Goal: Task Accomplishment & Management: Use online tool/utility

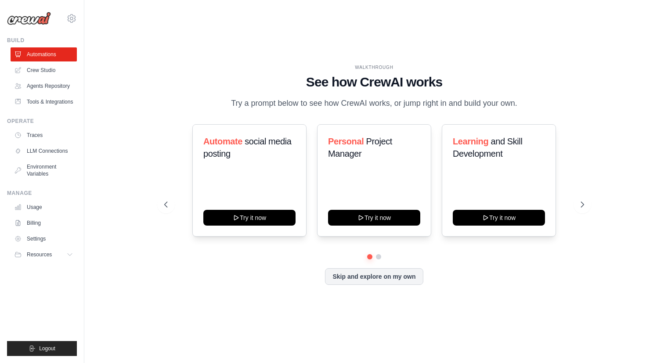
click at [240, 101] on p "Try a prompt below to see how CrewAI works, or jump right in and build your own." at bounding box center [374, 103] width 295 height 13
click at [376, 281] on button "Skip and explore on my own" at bounding box center [374, 275] width 98 height 17
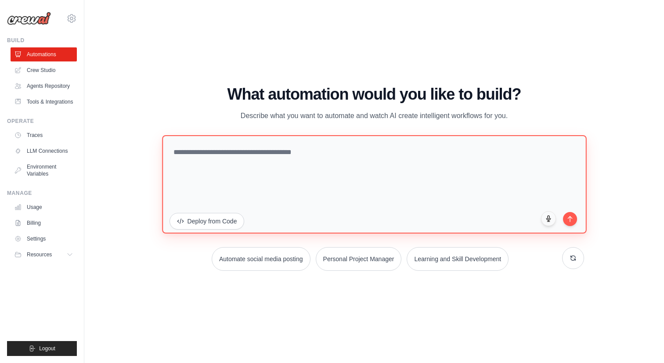
click at [270, 147] on textarea at bounding box center [374, 184] width 424 height 98
click at [409, 185] on textarea at bounding box center [374, 184] width 424 height 98
click at [241, 162] on textarea at bounding box center [374, 184] width 424 height 98
click at [265, 149] on textarea at bounding box center [374, 184] width 424 height 98
click at [228, 163] on textarea at bounding box center [374, 184] width 424 height 98
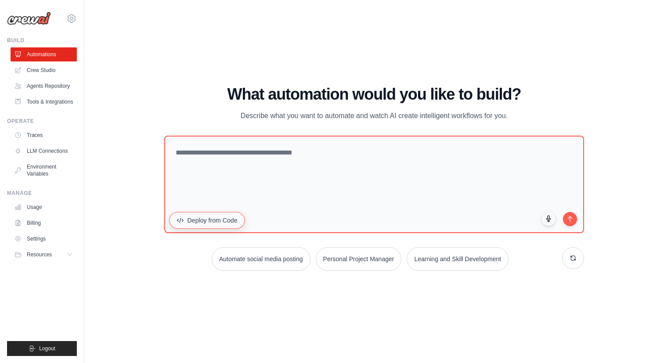
click at [209, 213] on button "Deploy from Code" at bounding box center [207, 220] width 76 height 17
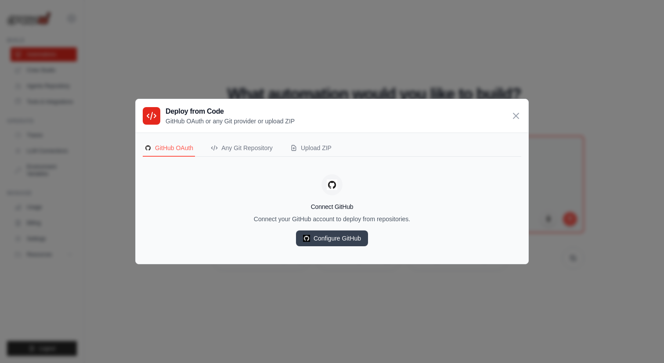
click at [203, 166] on div "Connect GitHub Connect your GitHub account to deploy from repositories. Configu…" at bounding box center [332, 210] width 378 height 93
click at [252, 154] on button "Any Git Repository" at bounding box center [241, 148] width 65 height 17
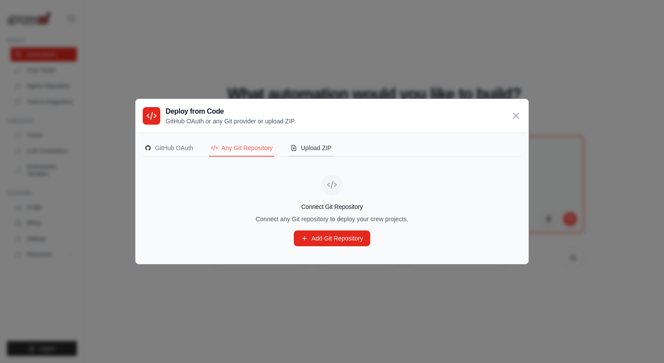
click at [320, 147] on div "Upload ZIP" at bounding box center [310, 148] width 41 height 9
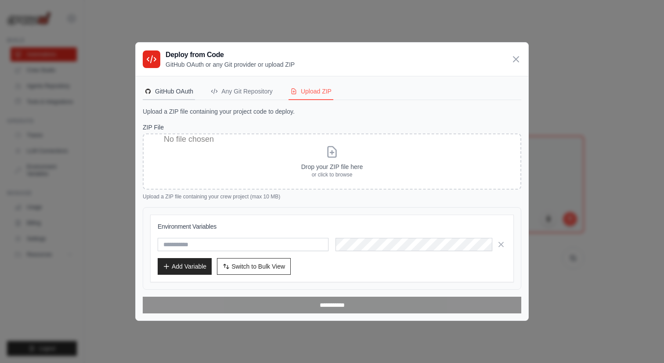
click at [172, 92] on div "GitHub OAuth" at bounding box center [168, 91] width 49 height 9
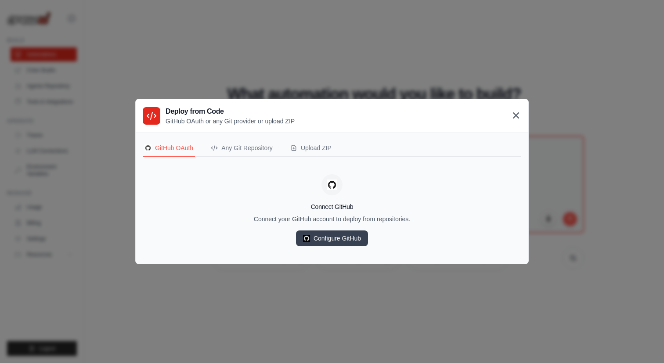
click at [514, 120] on icon at bounding box center [516, 115] width 11 height 11
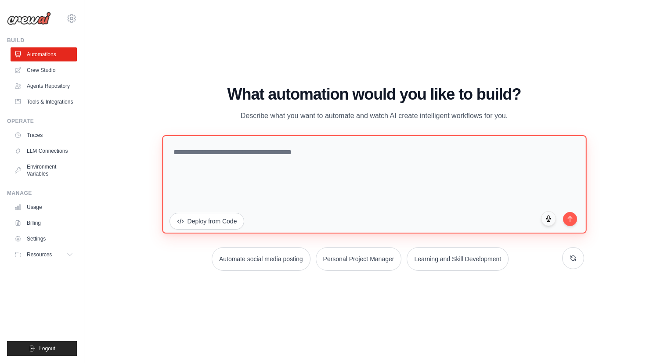
click at [403, 186] on textarea at bounding box center [374, 184] width 424 height 98
drag, startPoint x: 394, startPoint y: 180, endPoint x: 349, endPoint y: 198, distance: 48.7
click at [349, 200] on textarea at bounding box center [374, 184] width 424 height 98
paste textarea "**********"
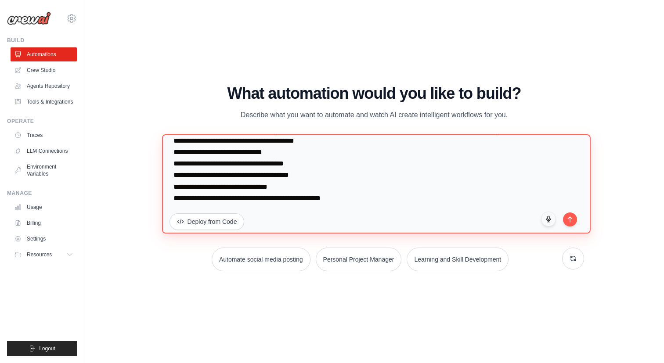
scroll to position [40061, 0]
type textarea "**********"
click at [268, 186] on textarea at bounding box center [376, 183] width 428 height 99
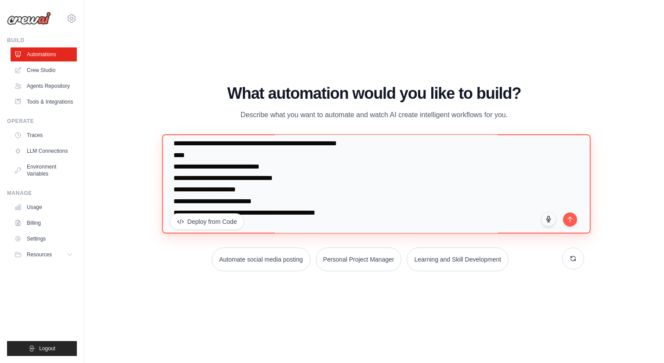
scroll to position [38064, 0]
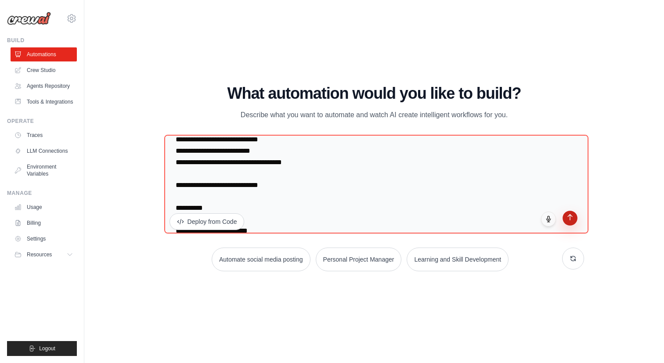
click at [574, 219] on button "submit" at bounding box center [570, 218] width 15 height 15
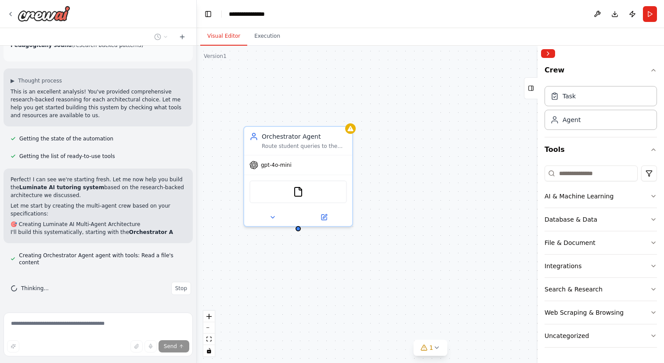
scroll to position [18217, 0]
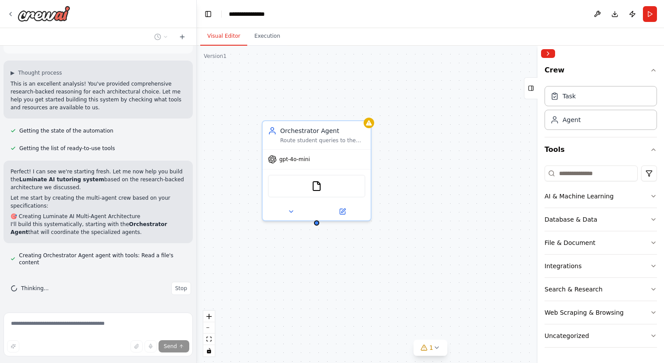
drag, startPoint x: 348, startPoint y: 221, endPoint x: 237, endPoint y: 252, distance: 114.8
click at [237, 252] on div "Orchestrator Agent Route student queries to the appropriate specialist agent (N…" at bounding box center [430, 204] width 467 height 317
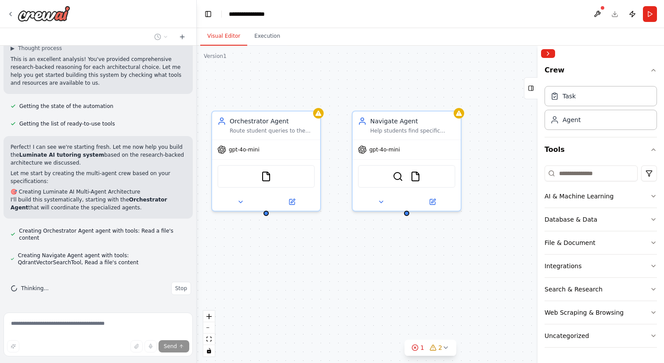
drag, startPoint x: 317, startPoint y: 263, endPoint x: 278, endPoint y: 248, distance: 41.8
click at [278, 248] on div "Orchestrator Agent Route student queries to the appropriate specialist agent (N…" at bounding box center [430, 204] width 467 height 317
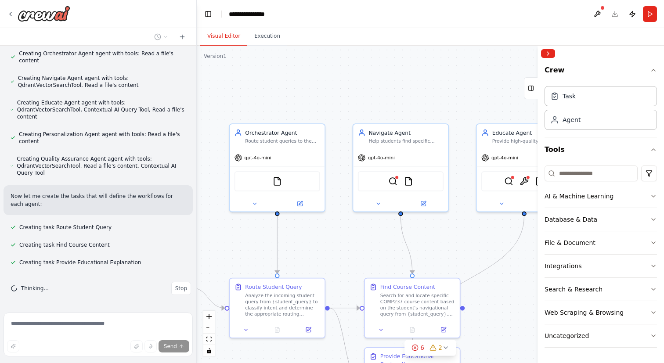
scroll to position [18419, 0]
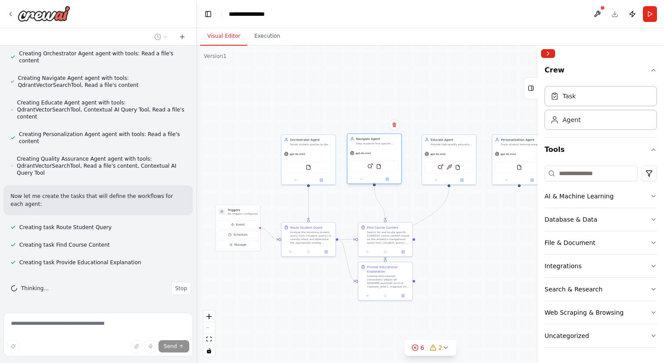
click at [381, 164] on div "QdrantVectorSearchTool FileReadTool" at bounding box center [374, 166] width 49 height 11
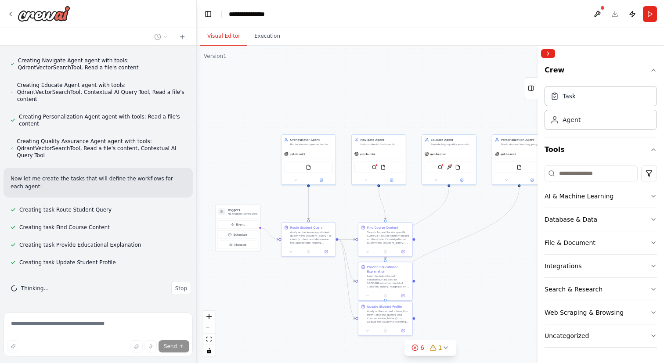
scroll to position [18437, 0]
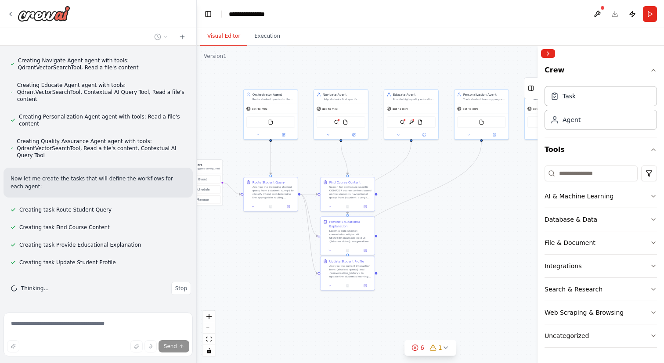
drag, startPoint x: 457, startPoint y: 214, endPoint x: 457, endPoint y: 145, distance: 68.5
click at [457, 145] on div ".deletable-edge-delete-btn { width: 20px; height: 20px; border: 0px solid #ffff…" at bounding box center [430, 204] width 467 height 317
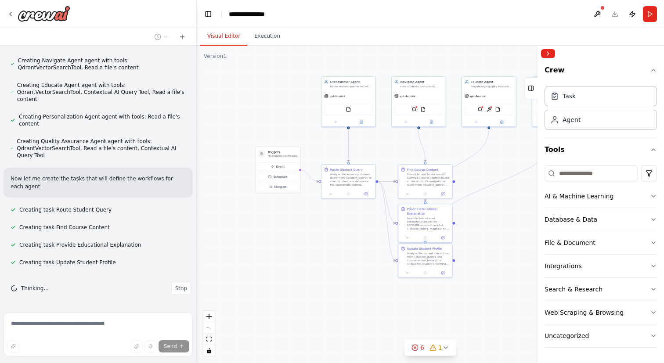
drag, startPoint x: 311, startPoint y: 241, endPoint x: 355, endPoint y: 254, distance: 45.8
click at [355, 254] on div ".deletable-edge-delete-btn { width: 20px; height: 20px; border: 0px solid #ffff…" at bounding box center [430, 204] width 467 height 317
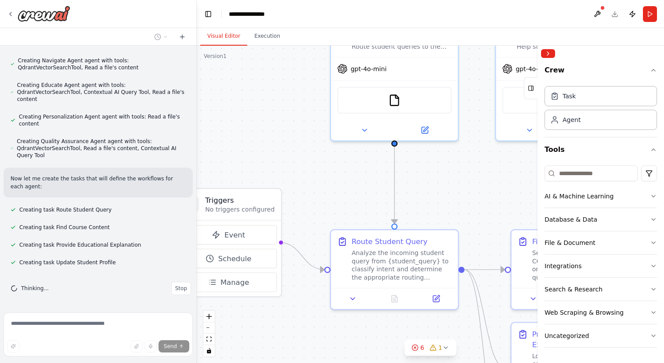
drag, startPoint x: 317, startPoint y: 216, endPoint x: 298, endPoint y: 344, distance: 129.6
click at [298, 345] on div ".deletable-edge-delete-btn { width: 20px; height: 20px; border: 0px solid #ffff…" at bounding box center [430, 204] width 467 height 317
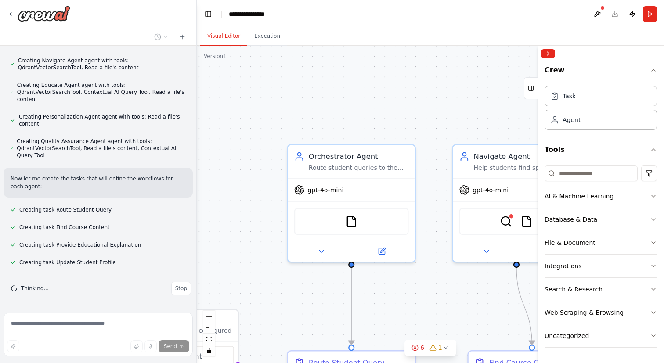
drag, startPoint x: 353, startPoint y: 188, endPoint x: 310, endPoint y: 309, distance: 128.2
click at [310, 309] on div ".deletable-edge-delete-btn { width: 20px; height: 20px; border: 0px solid #ffff…" at bounding box center [430, 204] width 467 height 317
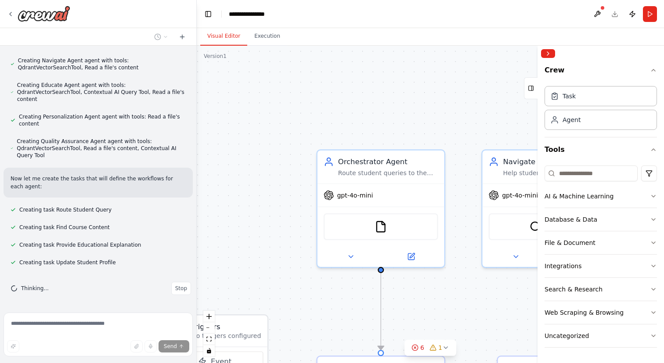
drag, startPoint x: 224, startPoint y: 191, endPoint x: 251, endPoint y: 196, distance: 27.6
click at [251, 196] on div ".deletable-edge-delete-btn { width: 20px; height: 20px; border: 0px solid #ffff…" at bounding box center [430, 204] width 467 height 317
drag, startPoint x: 283, startPoint y: 209, endPoint x: 198, endPoint y: 209, distance: 84.3
click at [198, 209] on div ".deletable-edge-delete-btn { width: 20px; height: 20px; border: 0px solid #ffff…" at bounding box center [430, 204] width 467 height 317
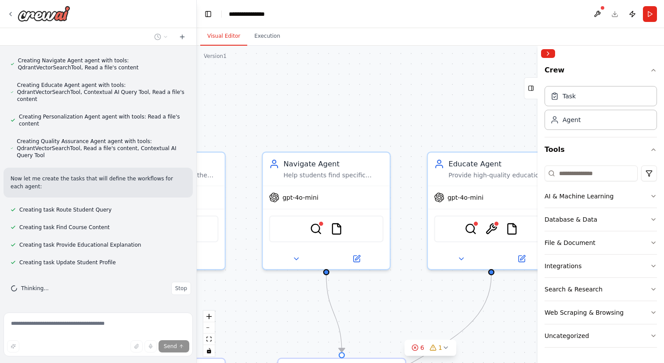
drag, startPoint x: 417, startPoint y: 97, endPoint x: 319, endPoint y: 96, distance: 98.8
click at [320, 96] on div ".deletable-edge-delete-btn { width: 20px; height: 20px; border: 0px solid #ffff…" at bounding box center [430, 204] width 467 height 317
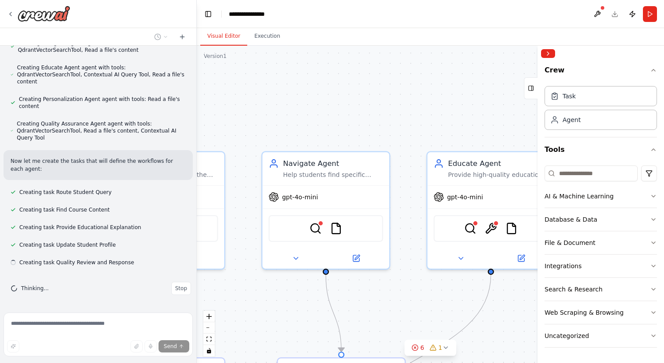
scroll to position [18454, 0]
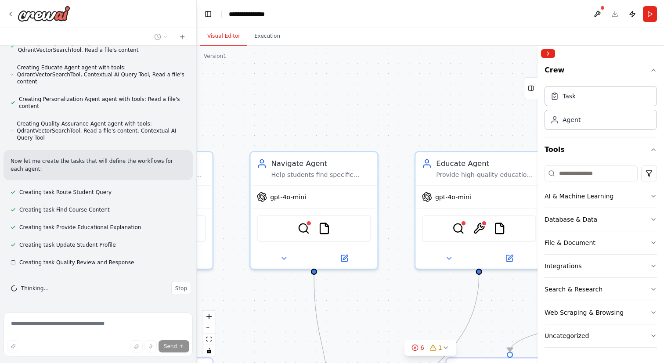
drag, startPoint x: 389, startPoint y: 94, endPoint x: 263, endPoint y: 80, distance: 127.1
click at [263, 80] on div ".deletable-edge-delete-btn { width: 20px; height: 20px; border: 0px solid #ffff…" at bounding box center [430, 204] width 467 height 317
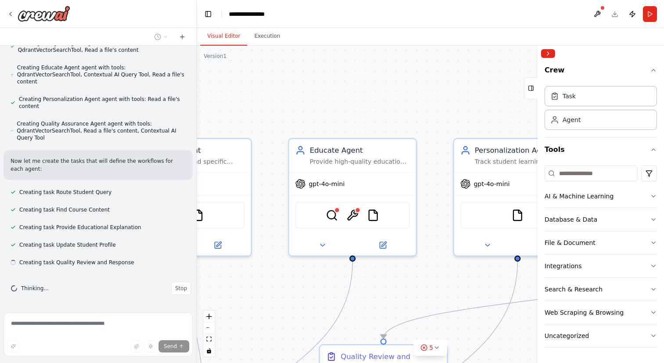
drag, startPoint x: 384, startPoint y: 107, endPoint x: 294, endPoint y: 107, distance: 90.0
click at [295, 107] on div ".deletable-edge-delete-btn { width: 20px; height: 20px; border: 0px solid #ffff…" at bounding box center [430, 204] width 467 height 317
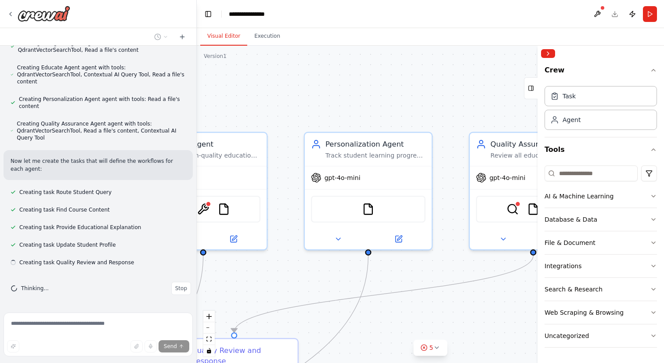
drag, startPoint x: 385, startPoint y: 107, endPoint x: 326, endPoint y: 101, distance: 60.1
click at [326, 101] on div ".deletable-edge-delete-btn { width: 20px; height: 20px; border: 0px solid #ffff…" at bounding box center [430, 204] width 467 height 317
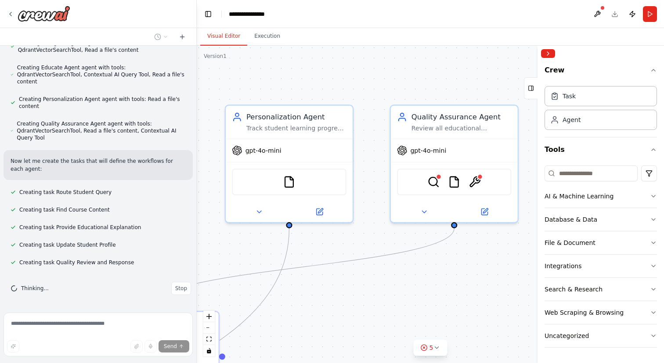
drag, startPoint x: 323, startPoint y: 93, endPoint x: 297, endPoint y: 76, distance: 30.2
click at [297, 76] on div ".deletable-edge-delete-btn { width: 20px; height: 20px; border: 0px solid #ffff…" at bounding box center [430, 204] width 467 height 317
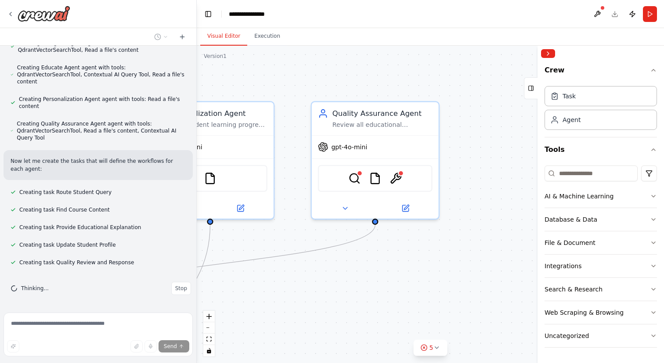
drag, startPoint x: 396, startPoint y: 80, endPoint x: 316, endPoint y: 76, distance: 79.5
click at [316, 76] on div ".deletable-edge-delete-btn { width: 20px; height: 20px; border: 0px solid #ffff…" at bounding box center [430, 204] width 467 height 317
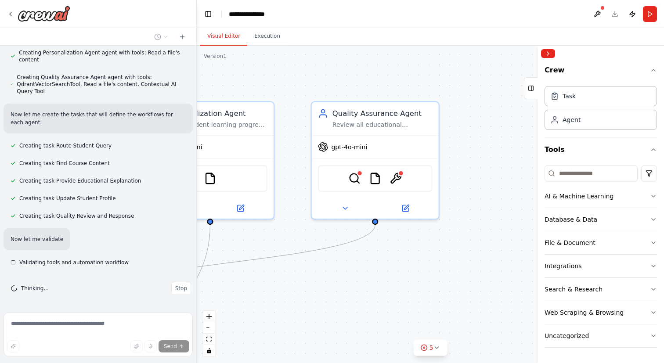
scroll to position [18501, 0]
drag, startPoint x: 363, startPoint y: 89, endPoint x: 380, endPoint y: 98, distance: 19.1
click at [380, 98] on div ".deletable-edge-delete-btn { width: 20px; height: 20px; border: 0px solid #ffff…" at bounding box center [430, 204] width 467 height 317
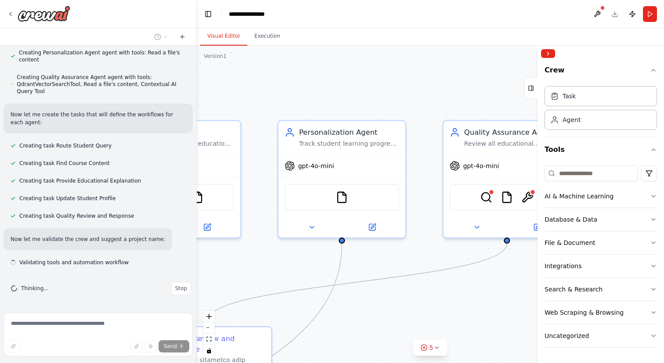
drag, startPoint x: 373, startPoint y: 98, endPoint x: 488, endPoint y: 107, distance: 115.4
click at [488, 107] on div ".deletable-edge-delete-btn { width: 20px; height: 20px; border: 0px solid #ffff…" at bounding box center [430, 204] width 467 height 317
drag, startPoint x: 327, startPoint y: 103, endPoint x: 475, endPoint y: -10, distance: 185.3
click at [475, 0] on html "Exported on 15/10/2025 at 15:19:02 from Claude Chat - with SaveMyChatbot User P…" at bounding box center [332, 181] width 664 height 363
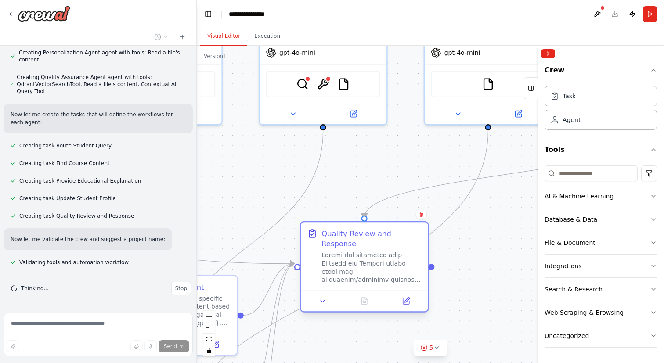
drag, startPoint x: 348, startPoint y: 218, endPoint x: 359, endPoint y: 230, distance: 16.2
click at [359, 230] on div "Quality Review and Response" at bounding box center [371, 238] width 100 height 21
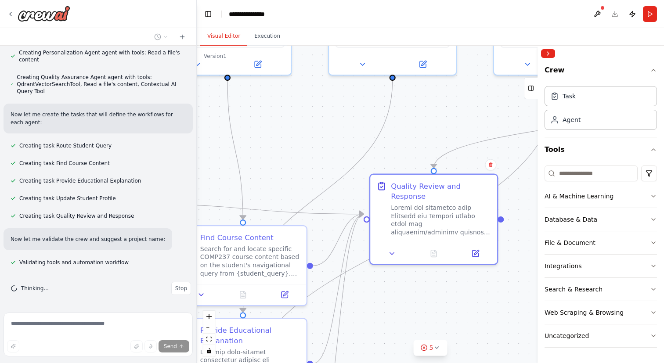
drag, startPoint x: 353, startPoint y: 169, endPoint x: 433, endPoint y: 113, distance: 97.9
click at [433, 113] on div ".deletable-edge-delete-btn { width: 20px; height: 20px; border: 0px solid #ffff…" at bounding box center [430, 204] width 467 height 317
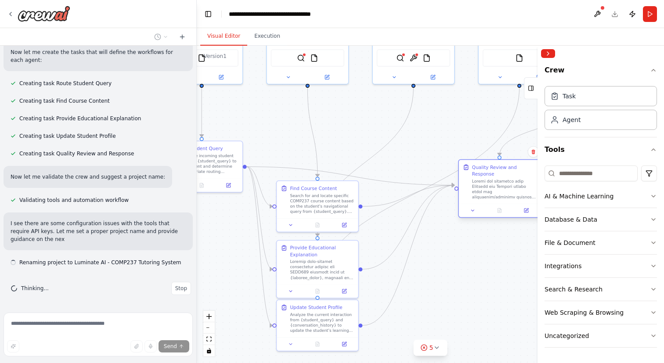
scroll to position [18563, 0]
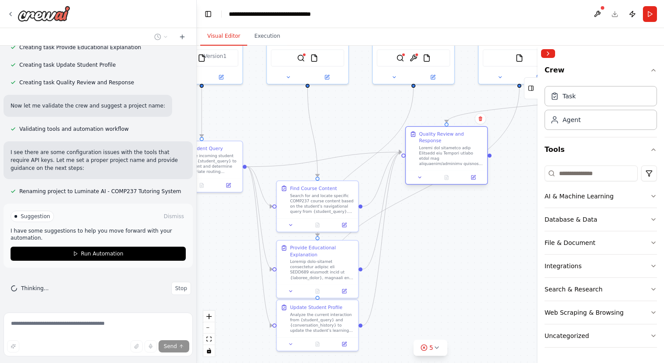
drag, startPoint x: 442, startPoint y: 159, endPoint x: 446, endPoint y: 139, distance: 21.2
click at [446, 145] on div at bounding box center [451, 155] width 64 height 21
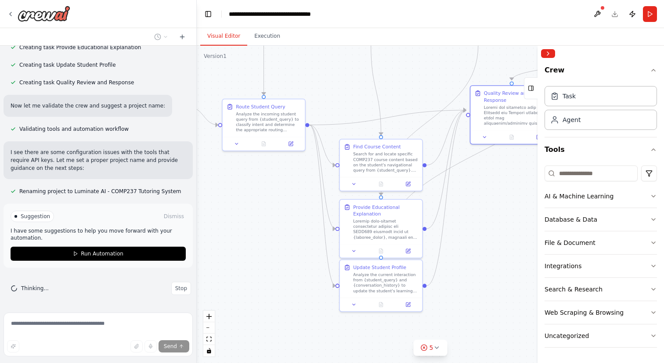
drag, startPoint x: 266, startPoint y: 140, endPoint x: 328, endPoint y: 96, distance: 76.1
click at [329, 96] on div ".deletable-edge-delete-btn { width: 20px; height: 20px; border: 0px solid #ffff…" at bounding box center [430, 204] width 467 height 317
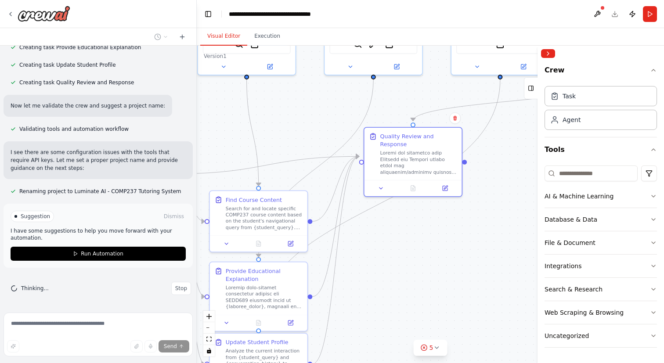
drag, startPoint x: 457, startPoint y: 83, endPoint x: 333, endPoint y: 143, distance: 138.2
click at [333, 144] on div ".deletable-edge-delete-btn { width: 20px; height: 20px; border: 0px solid #ffff…" at bounding box center [430, 204] width 467 height 317
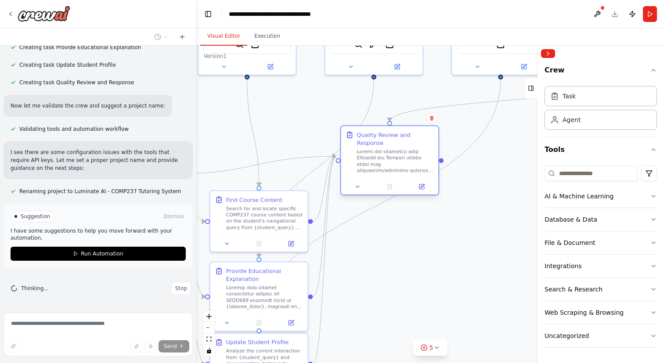
drag, startPoint x: 366, startPoint y: 150, endPoint x: 403, endPoint y: 147, distance: 37.8
click at [403, 148] on div at bounding box center [394, 160] width 77 height 25
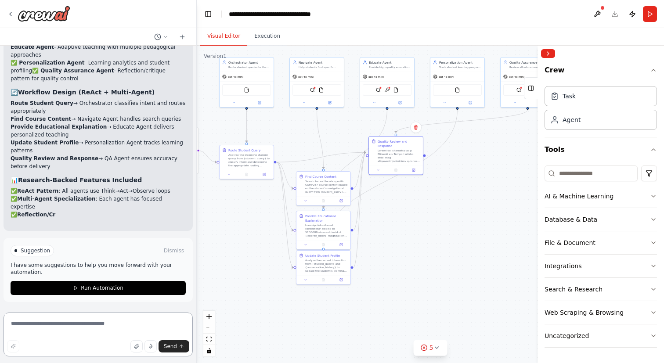
scroll to position [18804, 0]
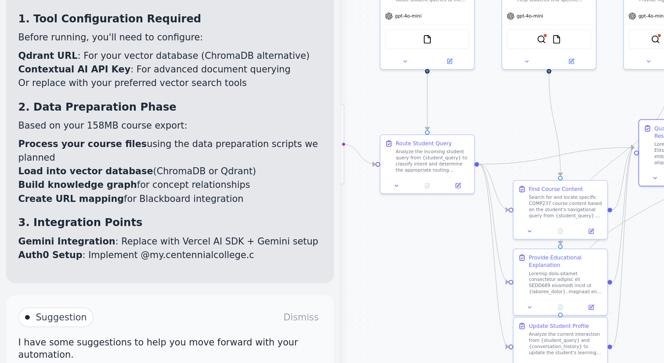
click at [239, 194] on div ".deletable-edge-delete-btn { width: 20px; height: 20px; border: 0px solid #ffff…" at bounding box center [430, 204] width 467 height 317
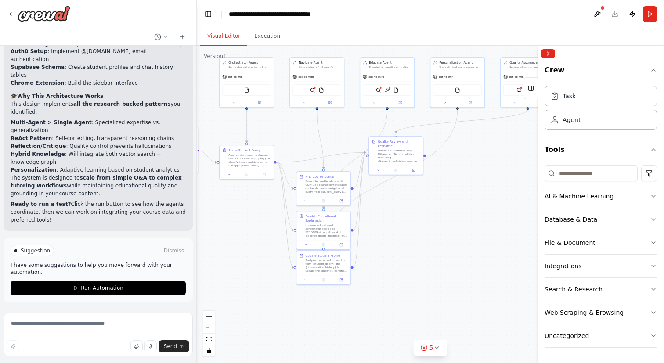
scroll to position [18796, 0]
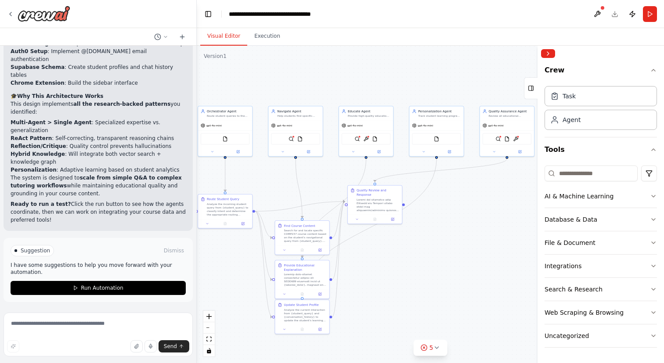
drag, startPoint x: 453, startPoint y: 190, endPoint x: 432, endPoint y: 239, distance: 53.5
click at [432, 239] on div ".deletable-edge-delete-btn { width: 20px; height: 20px; border: 0px solid #ffff…" at bounding box center [430, 204] width 467 height 317
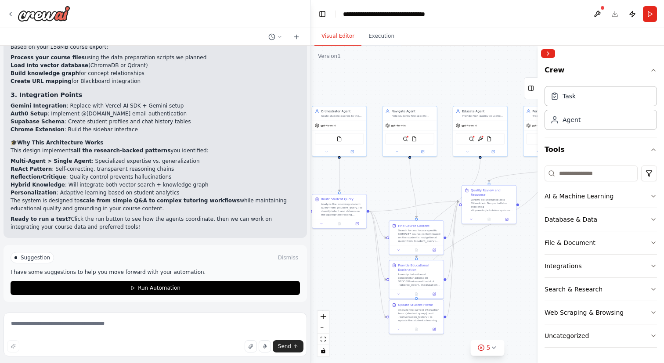
drag, startPoint x: 195, startPoint y: 169, endPoint x: 311, endPoint y: 173, distance: 115.5
click at [311, 173] on div "Exported on 15/10/2025 at 15:19:02 from Claude Chat - with SaveMyChatbot User P…" at bounding box center [332, 181] width 664 height 363
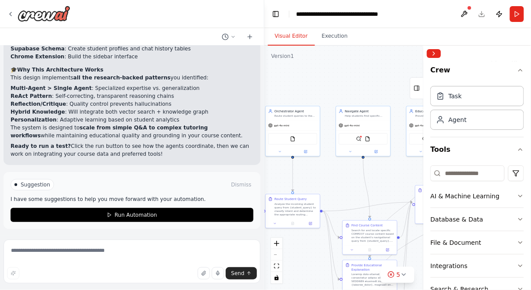
scroll to position [15310, 0]
drag, startPoint x: 58, startPoint y: 111, endPoint x: 96, endPoint y: 110, distance: 38.2
click at [96, 100] on li "ReAct Pattern : Self-correcting, transparent reasoning chains" at bounding box center [132, 96] width 243 height 8
drag, startPoint x: 97, startPoint y: 111, endPoint x: 171, endPoint y: 111, distance: 73.3
click at [171, 100] on li "ReAct Pattern : Self-correcting, transparent reasoning chains" at bounding box center [132, 96] width 243 height 8
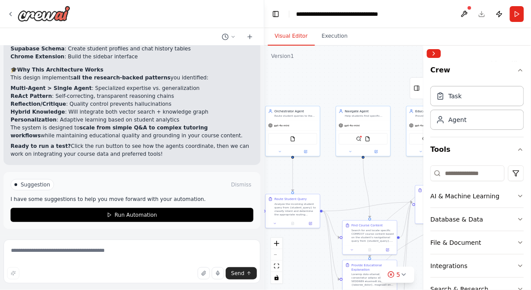
click at [89, 124] on li "Personalization : Adaptive learning based on student analytics" at bounding box center [132, 120] width 243 height 8
drag, startPoint x: 58, startPoint y: 119, endPoint x: 86, endPoint y: 123, distance: 27.6
click at [86, 123] on ol "Multi-Agent > Single Agent : Specialized expertise vs. generalization ReAct Pat…" at bounding box center [132, 104] width 243 height 40
click at [96, 140] on p "The system is designed to scale from simple Q&A to complex tutoring workflows w…" at bounding box center [132, 132] width 243 height 16
click at [47, 107] on strong "Reflection/Critique" at bounding box center [39, 104] width 56 height 6
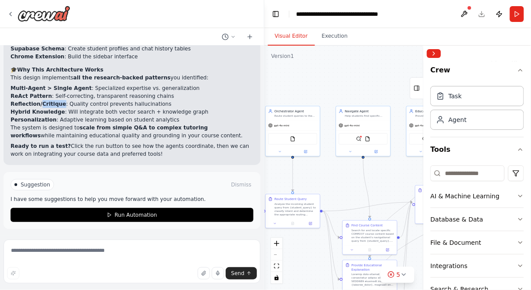
click at [47, 107] on strong "Reflection/Critique" at bounding box center [39, 104] width 56 height 6
click at [54, 124] on li "Personalization : Adaptive learning based on student analytics" at bounding box center [132, 120] width 243 height 8
click at [66, 243] on textarea at bounding box center [132, 262] width 257 height 44
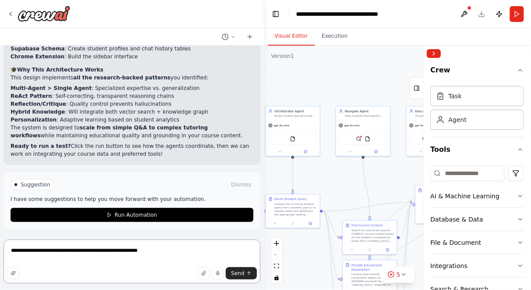
type textarea "**********"
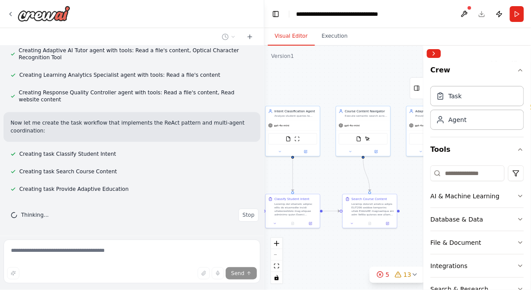
scroll to position [15788, 0]
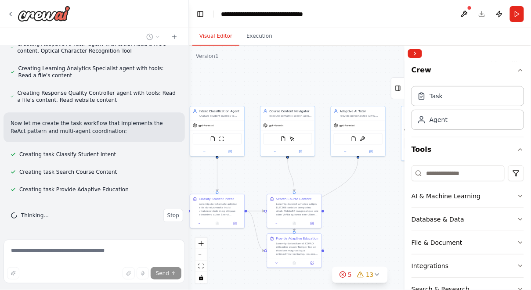
drag, startPoint x: 262, startPoint y: 164, endPoint x: 191, endPoint y: 163, distance: 71.1
click at [191, 163] on div "Exported on 15/10/2025 at 15:19:02 from Claude Chat - with SaveMyChatbot User P…" at bounding box center [265, 145] width 531 height 290
click at [257, 172] on div ".deletable-edge-delete-btn { width: 20px; height: 20px; border: 0px solid #ffff…" at bounding box center [361, 168] width 340 height 245
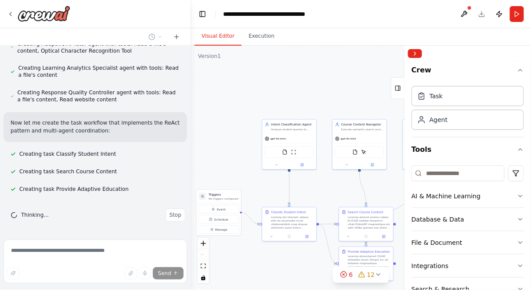
drag, startPoint x: 257, startPoint y: 172, endPoint x: 330, endPoint y: 185, distance: 74.5
click at [330, 185] on div ".deletable-edge-delete-btn { width: 20px; height: 20px; border: 0px solid #ffff…" at bounding box center [361, 168] width 340 height 245
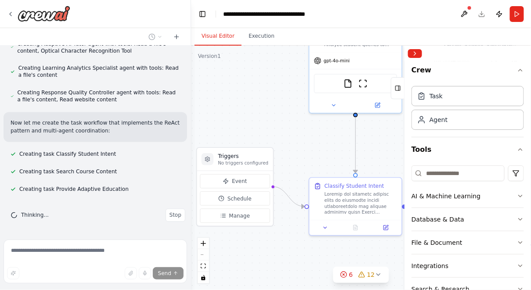
drag, startPoint x: 252, startPoint y: 205, endPoint x: 280, endPoint y: 176, distance: 39.1
click at [280, 176] on div ".deletable-edge-delete-btn { width: 20px; height: 20px; border: 0px solid #ffff…" at bounding box center [361, 168] width 340 height 245
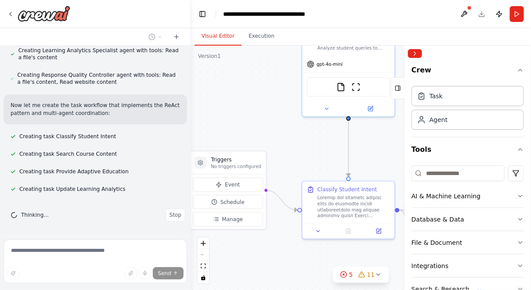
scroll to position [20194, 0]
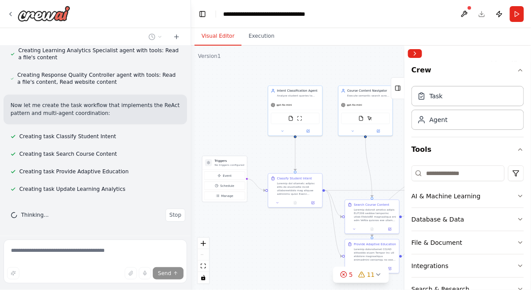
drag, startPoint x: 305, startPoint y: 150, endPoint x: 272, endPoint y: 150, distance: 33.4
click at [272, 150] on div ".deletable-edge-delete-btn { width: 20px; height: 20px; border: 0px solid #ffff…" at bounding box center [361, 168] width 340 height 245
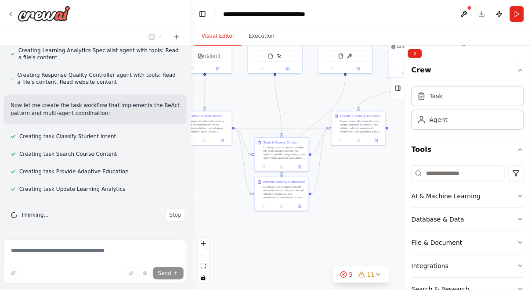
drag, startPoint x: 333, startPoint y: 166, endPoint x: 242, endPoint y: 104, distance: 110.2
click at [242, 104] on div ".deletable-edge-delete-btn { width: 20px; height: 20px; border: 0px solid #ffff…" at bounding box center [361, 168] width 340 height 245
drag, startPoint x: 368, startPoint y: 126, endPoint x: 373, endPoint y: 131, distance: 6.9
click at [373, 131] on div at bounding box center [365, 130] width 43 height 14
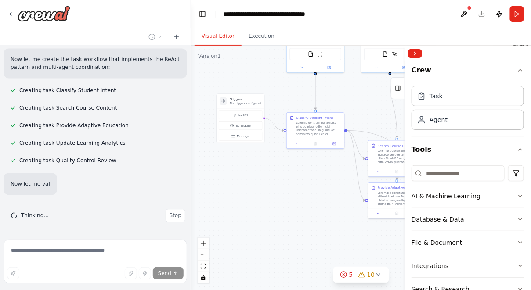
scroll to position [20241, 0]
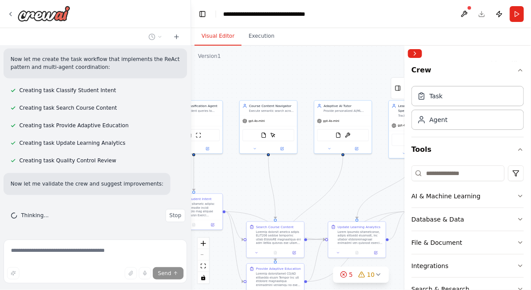
drag, startPoint x: 231, startPoint y: 188, endPoint x: 225, endPoint y: 277, distance: 89.8
click at [225, 277] on div ".deletable-edge-delete-btn { width: 20px; height: 20px; border: 0px solid #ffff…" at bounding box center [361, 168] width 340 height 245
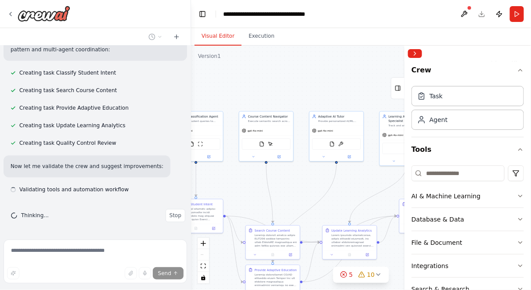
scroll to position [20258, 0]
click at [312, 191] on div ".deletable-edge-delete-btn { width: 20px; height: 20px; border: 0px solid #ffff…" at bounding box center [361, 168] width 340 height 245
click at [322, 180] on div ".deletable-edge-delete-btn { width: 20px; height: 20px; border: 0px solid #ffff…" at bounding box center [361, 168] width 340 height 245
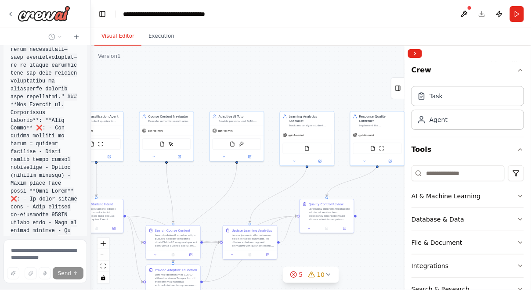
scroll to position [46390, 0]
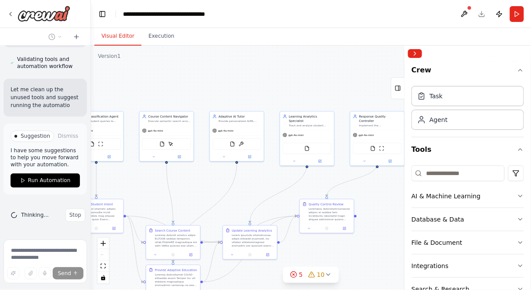
drag, startPoint x: 189, startPoint y: 170, endPoint x: 79, endPoint y: 167, distance: 110.2
click at [79, 167] on div "Exported on 15/10/2025 at 15:19:02 from Claude Chat - with SaveMyChatbot User P…" at bounding box center [45, 145] width 91 height 290
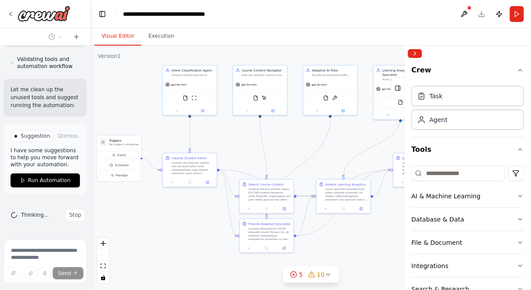
drag, startPoint x: 202, startPoint y: 202, endPoint x: 294, endPoint y: 157, distance: 102.5
click at [294, 157] on div ".deletable-edge-delete-btn { width: 20px; height: 20px; border: 0px solid #ffff…" at bounding box center [311, 168] width 440 height 245
click at [261, 148] on icon "Edge from 91578151-b7ef-464d-9ce2-9fefb443d197 to 0cf4406d-65e2-492f-99a5-b2693…" at bounding box center [263, 147] width 7 height 59
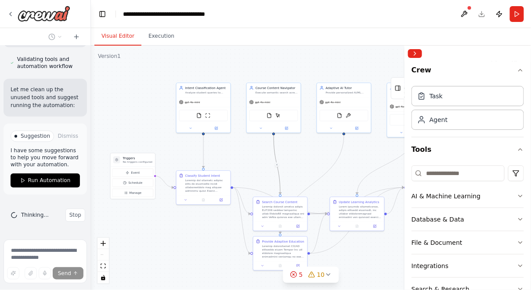
drag, startPoint x: 240, startPoint y: 141, endPoint x: 252, endPoint y: 157, distance: 20.3
click at [253, 157] on div ".deletable-edge-delete-btn { width: 20px; height: 20px; border: 0px solid #ffff…" at bounding box center [311, 168] width 440 height 245
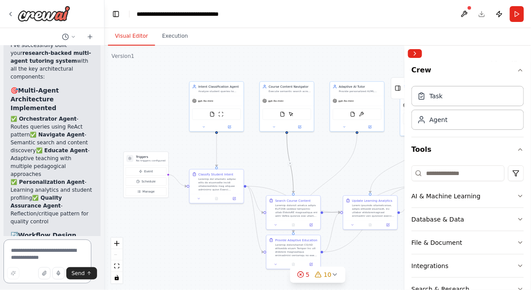
drag, startPoint x: 90, startPoint y: 170, endPoint x: 114, endPoint y: 170, distance: 24.1
click at [114, 170] on div "Exported on 15/10/2025 at 15:19:02 from Claude Chat - with SaveMyChatbot User P…" at bounding box center [265, 145] width 531 height 290
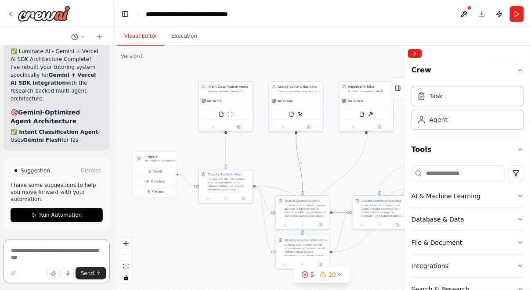
scroll to position [35095, 0]
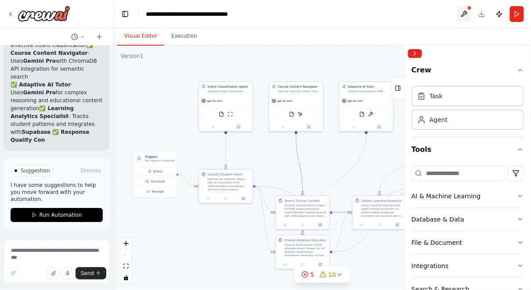
click at [468, 12] on button at bounding box center [464, 14] width 14 height 16
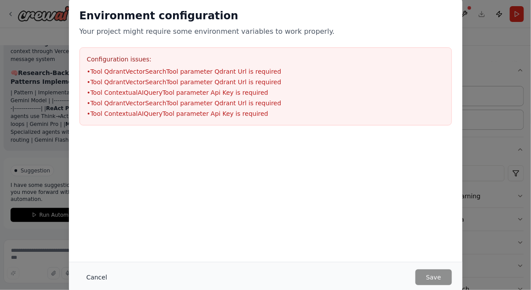
click at [90, 277] on button "Cancel" at bounding box center [96, 278] width 35 height 16
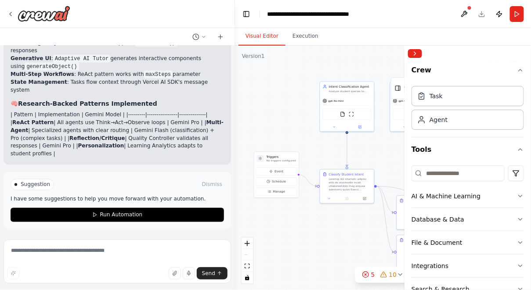
drag, startPoint x: 111, startPoint y: 111, endPoint x: 233, endPoint y: 122, distance: 122.1
click at [234, 122] on div "Exported on 15/10/2025 at 15:19:02 from Claude Chat - with SaveMyChatbot User P…" at bounding box center [265, 145] width 531 height 290
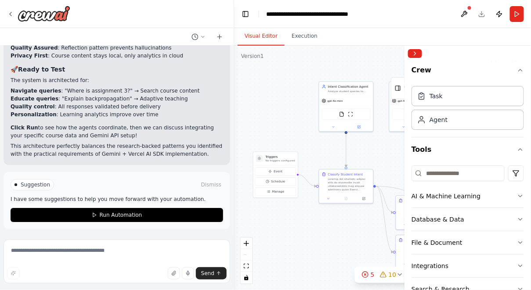
scroll to position [17825, 0]
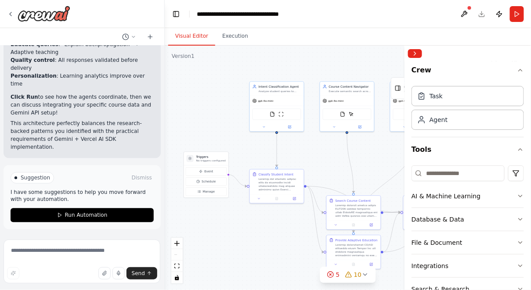
drag, startPoint x: 232, startPoint y: 116, endPoint x: 165, endPoint y: 117, distance: 67.2
click at [165, 117] on div "Exported on 15/10/2025 at 15:19:02 from Claude Chat - with SaveMyChatbot User P…" at bounding box center [265, 145] width 531 height 290
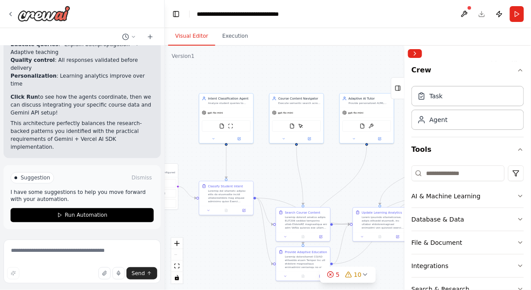
drag, startPoint x: 299, startPoint y: 148, endPoint x: 251, endPoint y: 159, distance: 49.6
click at [251, 159] on div ".deletable-edge-delete-btn { width: 20px; height: 20px; border: 0px solid #ffff…" at bounding box center [348, 168] width 366 height 245
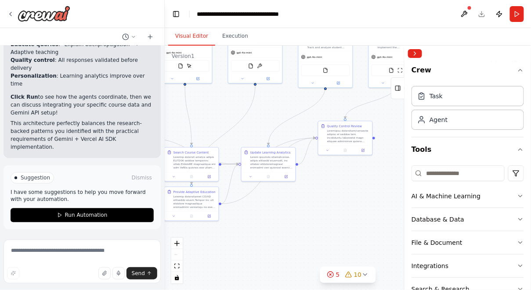
drag, startPoint x: 264, startPoint y: 153, endPoint x: 153, endPoint y: 94, distance: 126.5
click at [153, 94] on div "Exported on 15/10/2025 at 15:19:02 from Claude Chat - with SaveMyChatbot User P…" at bounding box center [265, 145] width 531 height 290
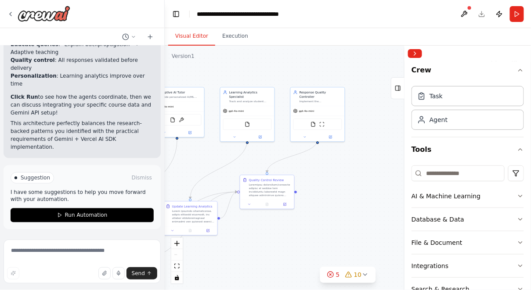
drag, startPoint x: 198, startPoint y: 122, endPoint x: 162, endPoint y: 152, distance: 46.8
click at [162, 152] on div "Exported on 15/10/2025 at 15:19:02 from Claude Chat - with SaveMyChatbot User P…" at bounding box center [265, 145] width 531 height 290
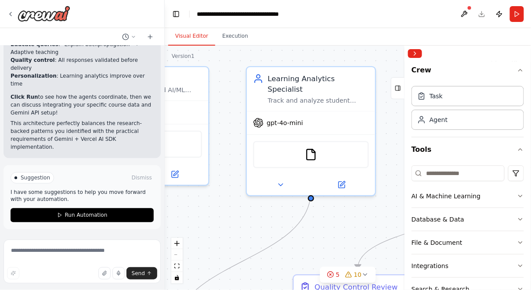
drag, startPoint x: 276, startPoint y: 112, endPoint x: 380, endPoint y: 123, distance: 105.1
click at [380, 123] on div ".deletable-edge-delete-btn { width: 20px; height: 20px; border: 0px solid #ffff…" at bounding box center [348, 168] width 366 height 245
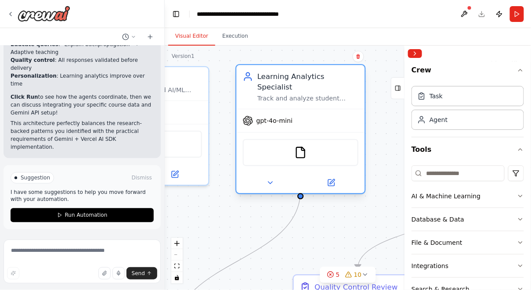
drag, startPoint x: 259, startPoint y: 136, endPoint x: 252, endPoint y: 136, distance: 7.5
click at [252, 139] on div "FileReadTool" at bounding box center [300, 152] width 115 height 27
click at [305, 78] on div "Learning Analytics Specialist" at bounding box center [307, 82] width 101 height 21
click at [301, 83] on div "Learning Analytics Specialist Track and analyze student learning patterns for {…" at bounding box center [307, 87] width 101 height 31
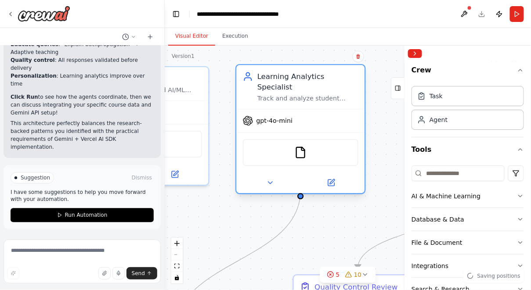
click at [311, 93] on div "Learning Analytics Specialist Track and analyze student learning patterns for {…" at bounding box center [300, 87] width 128 height 44
click at [326, 176] on button at bounding box center [331, 182] width 59 height 12
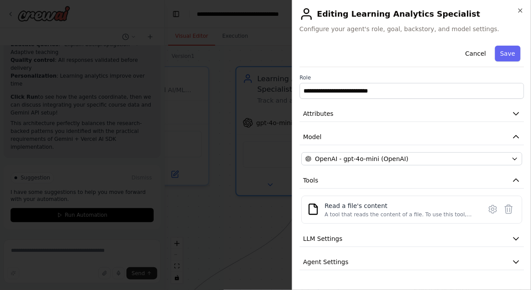
scroll to position [16, 0]
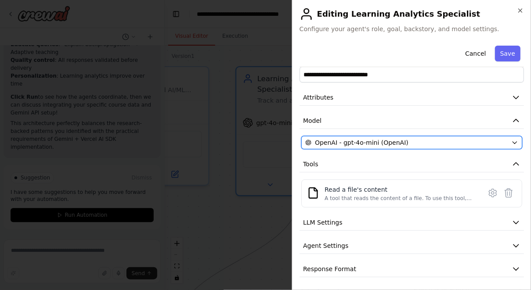
click at [373, 147] on button "OpenAI - gpt-4o-mini (OpenAI)" at bounding box center [411, 142] width 221 height 13
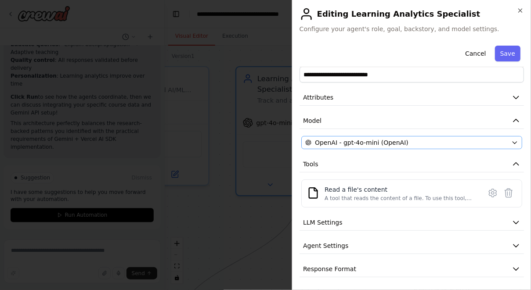
scroll to position [0, 0]
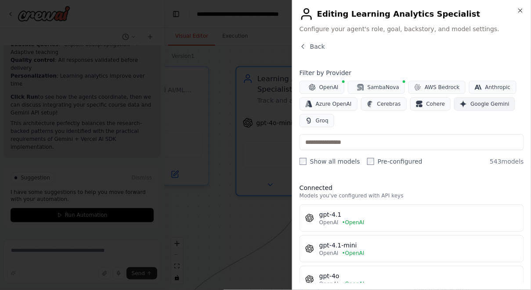
click at [480, 101] on span "Google Gemini" at bounding box center [489, 104] width 39 height 7
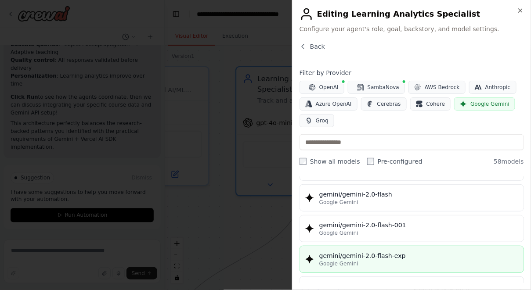
scroll to position [430, 0]
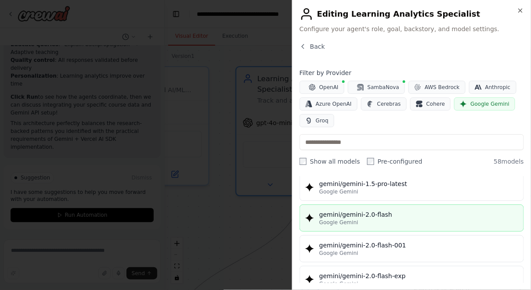
click at [358, 212] on div "gemini/gemini-2.0-flash" at bounding box center [418, 214] width 199 height 9
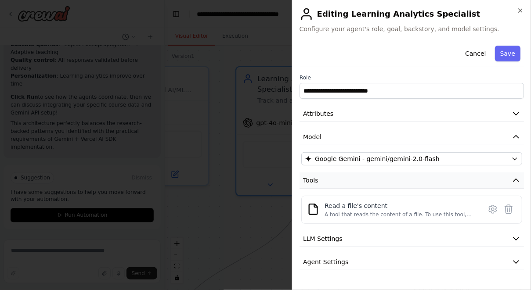
scroll to position [16, 0]
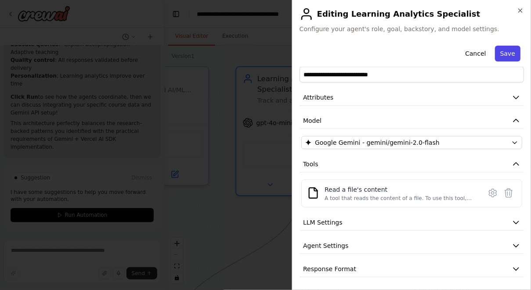
click at [506, 48] on button "Save" at bounding box center [507, 54] width 25 height 16
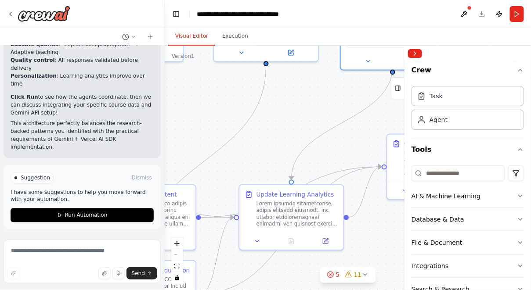
drag, startPoint x: 239, startPoint y: 245, endPoint x: 333, endPoint y: 115, distance: 160.2
click at [334, 115] on div ".deletable-edge-delete-btn { width: 20px; height: 20px; border: 0px solid #ffff…" at bounding box center [348, 168] width 366 height 245
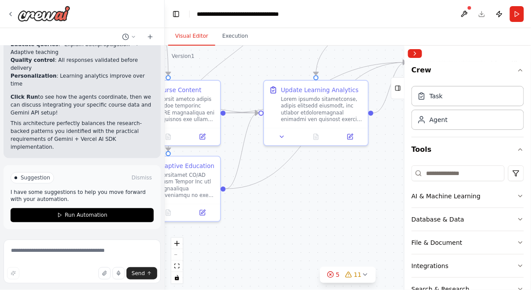
drag, startPoint x: 292, startPoint y: 124, endPoint x: 317, endPoint y: 20, distance: 106.9
click at [317, 20] on main "**********" at bounding box center [348, 145] width 366 height 290
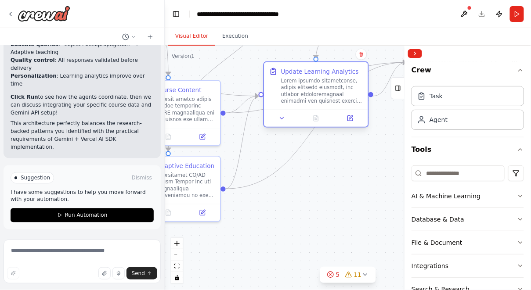
drag, startPoint x: 310, startPoint y: 104, endPoint x: 306, endPoint y: 89, distance: 16.0
click at [306, 89] on div at bounding box center [322, 90] width 82 height 27
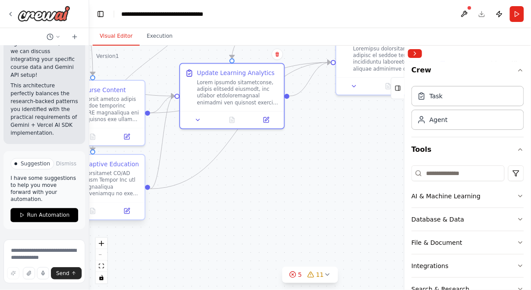
drag, startPoint x: 163, startPoint y: 167, endPoint x: 89, endPoint y: 165, distance: 74.6
click at [89, 166] on div "Exported on 15/10/2025 at 15:19:02 from Claude Chat - with SaveMyChatbot User P…" at bounding box center [265, 145] width 531 height 290
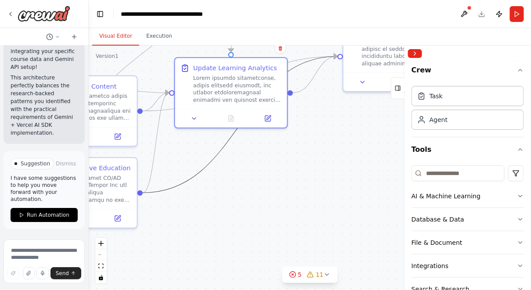
drag, startPoint x: 227, startPoint y: 140, endPoint x: 383, endPoint y: 203, distance: 167.8
click at [384, 207] on div ".deletable-edge-delete-btn { width: 20px; height: 20px; border: 0px solid #ffff…" at bounding box center [310, 168] width 442 height 245
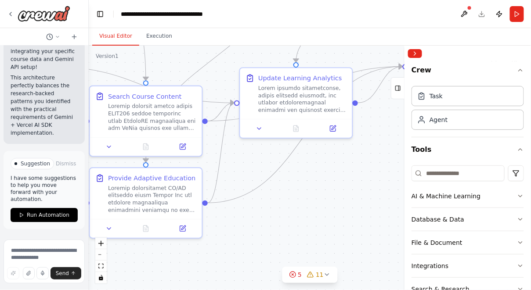
drag, startPoint x: 232, startPoint y: 163, endPoint x: 297, endPoint y: 173, distance: 65.7
click at [297, 173] on div ".deletable-edge-delete-btn { width: 20px; height: 20px; border: 0px solid #ffff…" at bounding box center [310, 168] width 442 height 245
drag, startPoint x: 281, startPoint y: 171, endPoint x: 367, endPoint y: 201, distance: 91.1
click at [368, 201] on div ".deletable-edge-delete-btn { width: 20px; height: 20px; border: 0px solid #ffff…" at bounding box center [310, 168] width 442 height 245
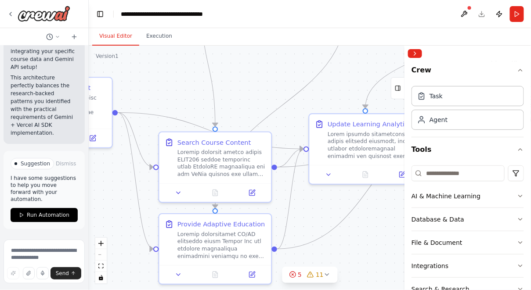
drag, startPoint x: 256, startPoint y: 158, endPoint x: 325, endPoint y: 204, distance: 83.3
click at [325, 204] on div ".deletable-edge-delete-btn { width: 20px; height: 20px; border: 0px solid #ffff…" at bounding box center [310, 168] width 442 height 245
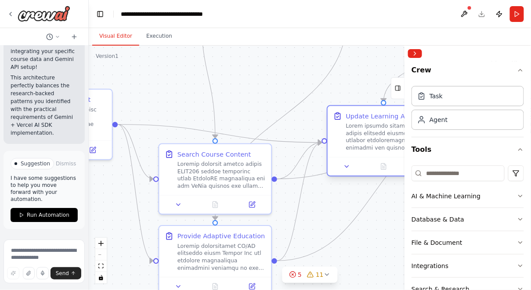
drag, startPoint x: 345, startPoint y: 144, endPoint x: 362, endPoint y: 137, distance: 17.5
click at [362, 137] on div at bounding box center [390, 136] width 88 height 29
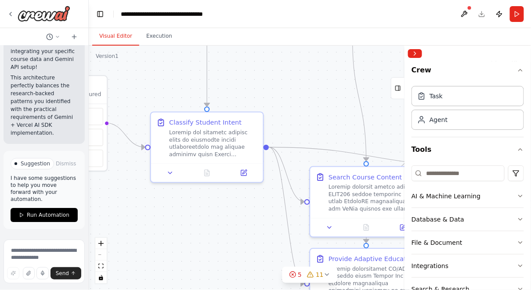
drag, startPoint x: 153, startPoint y: 108, endPoint x: 307, endPoint y: 132, distance: 155.9
click at [307, 132] on div ".deletable-edge-delete-btn { width: 20px; height: 20px; border: 0px solid #ffff…" at bounding box center [310, 168] width 442 height 245
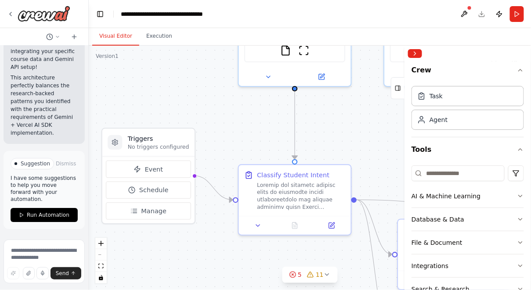
drag, startPoint x: 245, startPoint y: 89, endPoint x: 339, endPoint y: 144, distance: 108.4
click at [339, 144] on div ".deletable-edge-delete-btn { width: 20px; height: 20px; border: 0px solid #ffff…" at bounding box center [310, 168] width 442 height 245
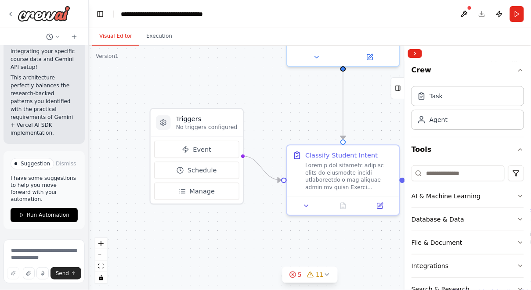
drag, startPoint x: 282, startPoint y: 147, endPoint x: 321, endPoint y: 125, distance: 45.6
click at [321, 125] on div ".deletable-edge-delete-btn { width: 20px; height: 20px; border: 0px solid #ffff…" at bounding box center [310, 168] width 442 height 245
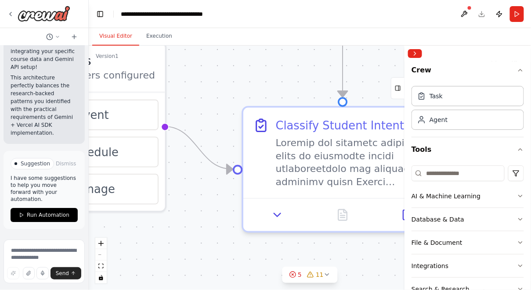
drag, startPoint x: 302, startPoint y: 205, endPoint x: 165, endPoint y: 212, distance: 137.5
click at [165, 212] on div ".deletable-edge-delete-btn { width: 20px; height: 20px; border: 0px solid #ffff…" at bounding box center [310, 168] width 442 height 245
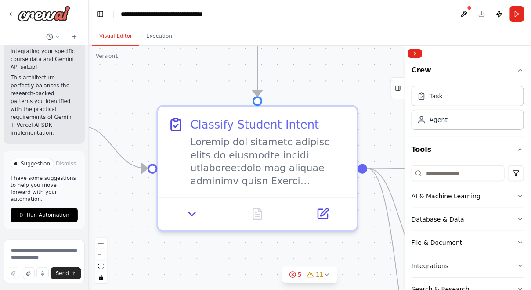
drag, startPoint x: 219, startPoint y: 226, endPoint x: 134, endPoint y: 226, distance: 85.6
click at [134, 226] on div ".deletable-edge-delete-btn { width: 20px; height: 20px; border: 0px solid #ffff…" at bounding box center [310, 168] width 442 height 245
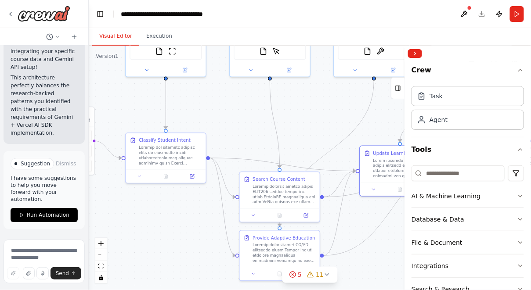
drag, startPoint x: 258, startPoint y: 193, endPoint x: 238, endPoint y: 147, distance: 49.6
click at [239, 147] on div ".deletable-edge-delete-btn { width: 20px; height: 20px; border: 0px solid #ffff…" at bounding box center [310, 168] width 442 height 245
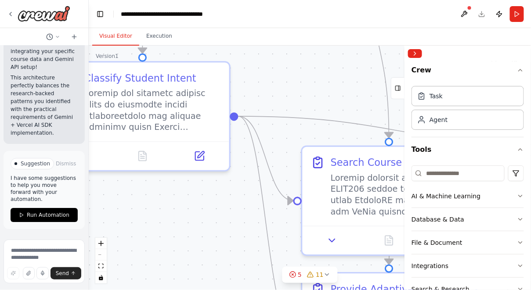
drag, startPoint x: 238, startPoint y: 147, endPoint x: 301, endPoint y: 95, distance: 81.9
click at [301, 95] on div ".deletable-edge-delete-btn { width: 20px; height: 20px; border: 0px solid #ffff…" at bounding box center [310, 168] width 442 height 245
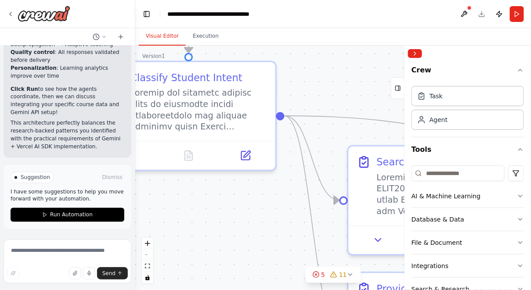
drag, startPoint x: 93, startPoint y: 188, endPoint x: 133, endPoint y: 185, distance: 40.5
click at [133, 185] on div at bounding box center [134, 145] width 4 height 290
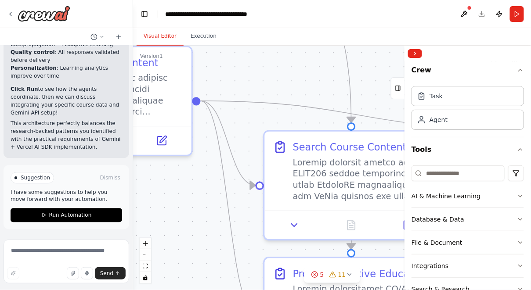
drag, startPoint x: 239, startPoint y: 203, endPoint x: 145, endPoint y: 168, distance: 99.7
click at [146, 169] on div ".deletable-edge-delete-btn { width: 20px; height: 20px; border: 0px solid #ffff…" at bounding box center [332, 168] width 398 height 245
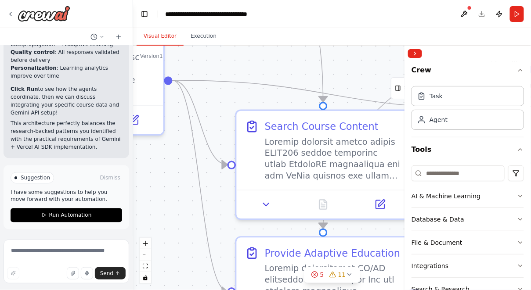
drag, startPoint x: 183, startPoint y: 187, endPoint x: 158, endPoint y: 183, distance: 24.5
click at [158, 183] on div ".deletable-edge-delete-btn { width: 20px; height: 20px; border: 0px solid #ffff…" at bounding box center [332, 168] width 398 height 245
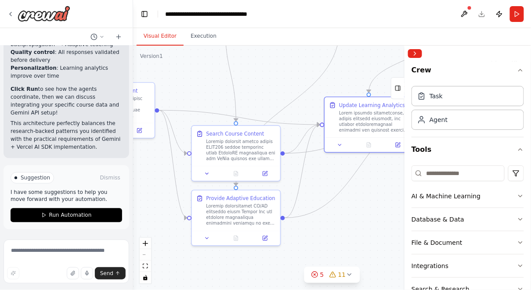
drag, startPoint x: 269, startPoint y: 145, endPoint x: 265, endPoint y: 87, distance: 57.6
click at [265, 87] on div ".deletable-edge-delete-btn { width: 20px; height: 20px; border: 0px solid #ffff…" at bounding box center [332, 168] width 398 height 245
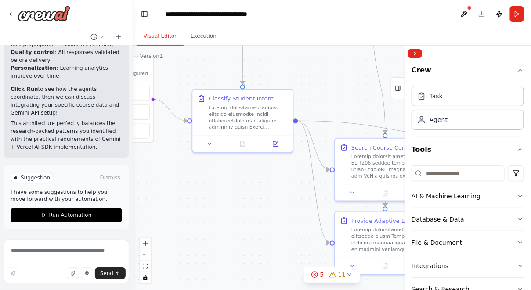
drag, startPoint x: 196, startPoint y: 86, endPoint x: 344, endPoint y: 102, distance: 149.2
click at [344, 102] on div ".deletable-edge-delete-btn { width: 20px; height: 20px; border: 0px solid #ffff…" at bounding box center [332, 168] width 398 height 245
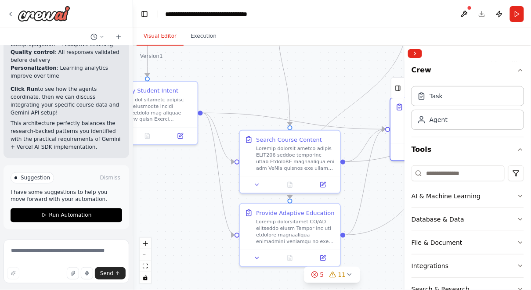
drag, startPoint x: 269, startPoint y: 184, endPoint x: 173, endPoint y: 173, distance: 97.2
click at [173, 174] on div ".deletable-edge-delete-btn { width: 20px; height: 20px; border: 0px solid #ffff…" at bounding box center [332, 168] width 398 height 245
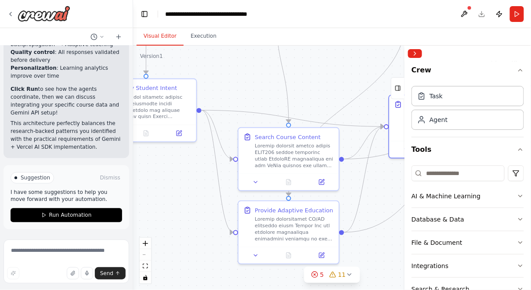
click at [330, 68] on div ".deletable-edge-delete-btn { width: 20px; height: 20px; border: 0px solid #ffff…" at bounding box center [332, 168] width 398 height 245
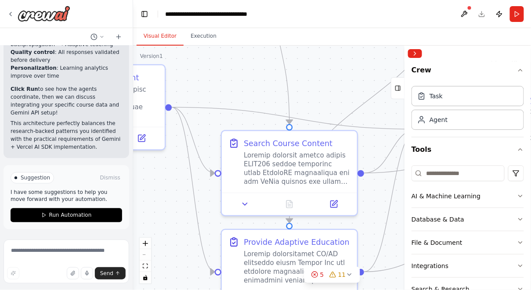
drag, startPoint x: 319, startPoint y: 89, endPoint x: 166, endPoint y: 92, distance: 152.8
click at [166, 92] on div ".deletable-edge-delete-btn { width: 20px; height: 20px; border: 0px solid #ffff…" at bounding box center [332, 168] width 398 height 245
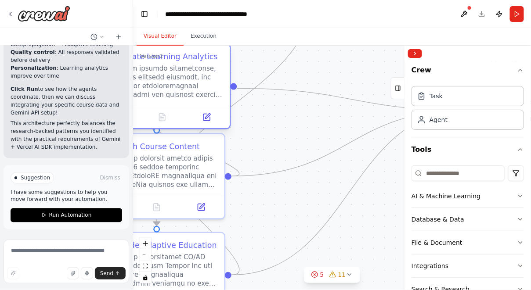
drag, startPoint x: 347, startPoint y: 122, endPoint x: 149, endPoint y: 80, distance: 202.4
click at [149, 80] on div at bounding box center [170, 81] width 107 height 35
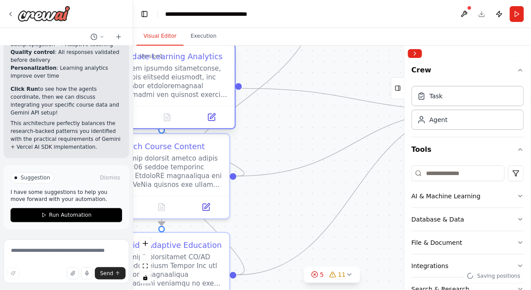
drag, startPoint x: 205, startPoint y: 98, endPoint x: 214, endPoint y: 96, distance: 8.6
click at [214, 96] on div at bounding box center [175, 81] width 107 height 35
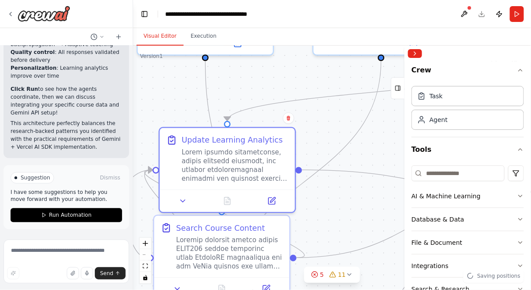
drag, startPoint x: 296, startPoint y: 129, endPoint x: 369, endPoint y: 217, distance: 114.0
click at [369, 217] on div ".deletable-edge-delete-btn { width: 20px; height: 20px; border: 0px solid #ffff…" at bounding box center [332, 168] width 398 height 245
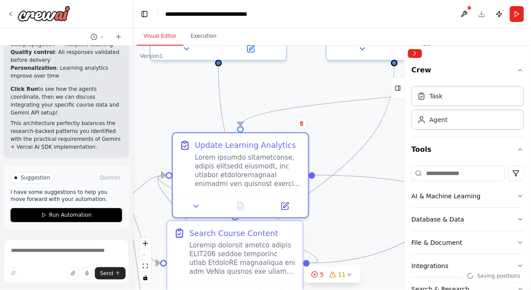
scroll to position [29798, 0]
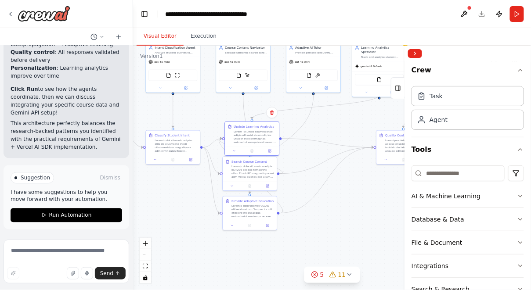
click at [198, 112] on div ".deletable-edge-delete-btn { width: 20px; height: 20px; border: 0px solid #ffff…" at bounding box center [332, 168] width 398 height 245
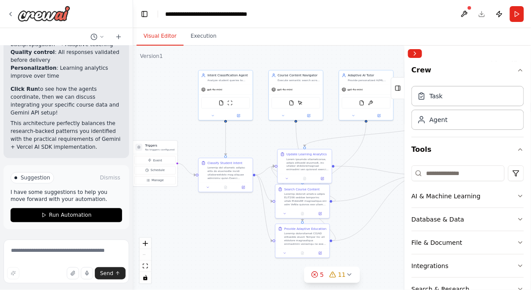
drag, startPoint x: 187, startPoint y: 106, endPoint x: 239, endPoint y: 134, distance: 58.9
click at [239, 134] on div ".deletable-edge-delete-btn { width: 20px; height: 20px; border: 0px solid #ffff…" at bounding box center [332, 168] width 398 height 245
click at [414, 54] on button "Collapse right sidebar" at bounding box center [415, 53] width 14 height 9
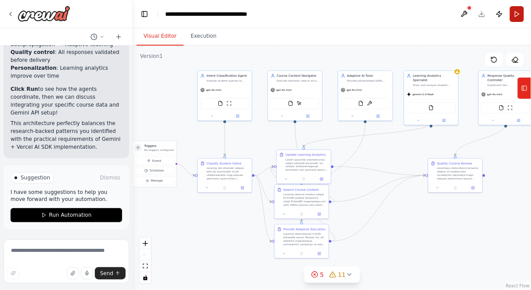
click at [518, 16] on button "Run" at bounding box center [517, 14] width 14 height 16
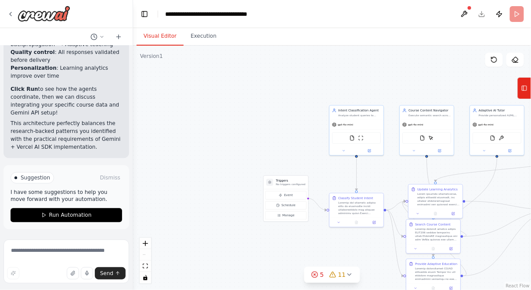
drag, startPoint x: 184, startPoint y: 140, endPoint x: 299, endPoint y: 173, distance: 120.1
click at [299, 173] on div ".deletable-edge-delete-btn { width: 20px; height: 20px; border: 0px solid #ffff…" at bounding box center [332, 168] width 398 height 245
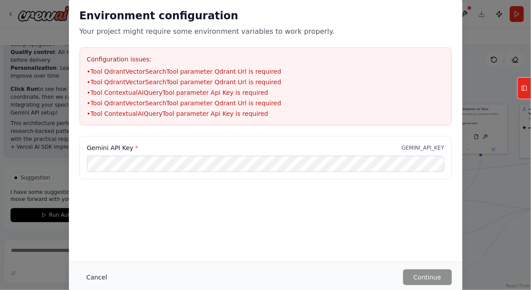
click at [90, 279] on button "Cancel" at bounding box center [96, 278] width 35 height 16
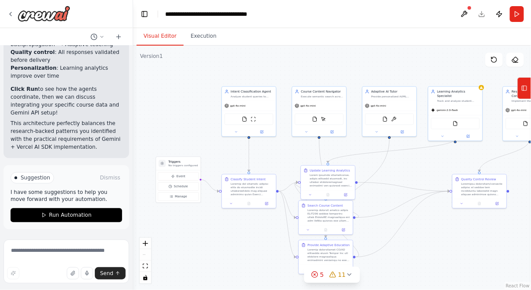
drag, startPoint x: 308, startPoint y: 179, endPoint x: 212, endPoint y: 158, distance: 98.2
click at [212, 159] on div ".deletable-edge-delete-btn { width: 20px; height: 20px; border: 0px solid #ffff…" at bounding box center [332, 168] width 398 height 245
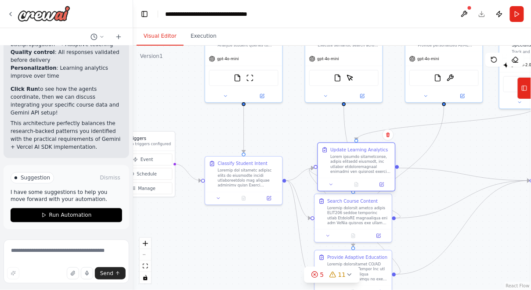
click at [334, 167] on div at bounding box center [360, 165] width 61 height 20
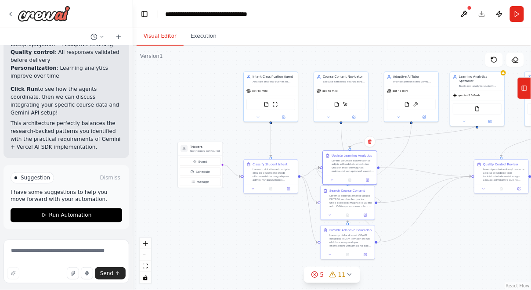
click at [430, 156] on div ".deletable-edge-delete-btn { width: 20px; height: 20px; border: 0px solid #ffff…" at bounding box center [332, 168] width 398 height 245
click at [251, 234] on div ".deletable-edge-delete-btn { width: 20px; height: 20px; border: 0px solid #ffff…" at bounding box center [332, 168] width 398 height 245
click at [343, 168] on div "Update Learning Analytics" at bounding box center [345, 158] width 54 height 25
click at [386, 176] on div ".deletable-edge-delete-btn { width: 20px; height: 20px; border: 0px solid #ffff…" at bounding box center [332, 168] width 398 height 245
drag, startPoint x: 374, startPoint y: 163, endPoint x: 364, endPoint y: 168, distance: 10.4
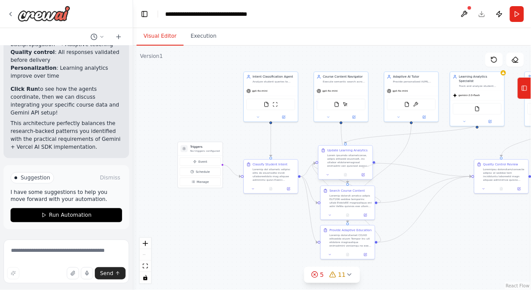
click at [364, 168] on div "Update Learning Analytics" at bounding box center [345, 162] width 55 height 34
click at [353, 165] on div at bounding box center [348, 161] width 43 height 14
click at [263, 226] on div ".deletable-edge-delete-btn { width: 20px; height: 20px; border: 0px solid #ffff…" at bounding box center [332, 168] width 398 height 245
click at [42, 16] on img at bounding box center [44, 14] width 53 height 16
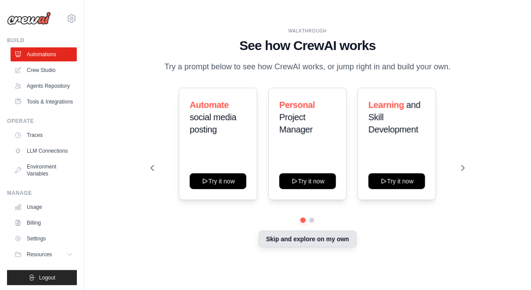
click at [299, 239] on button "Skip and explore on my own" at bounding box center [308, 239] width 98 height 17
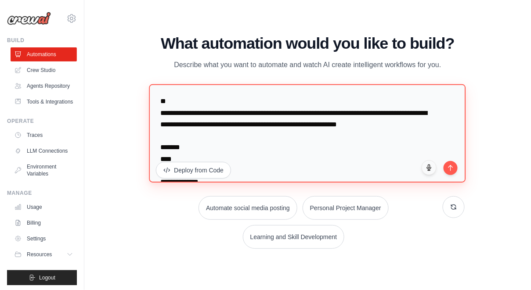
click at [250, 157] on textarea at bounding box center [307, 133] width 317 height 98
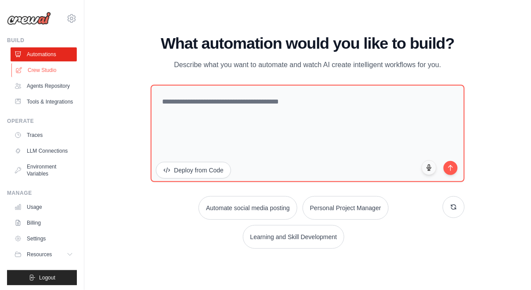
click at [47, 68] on link "Crew Studio" at bounding box center [44, 70] width 66 height 14
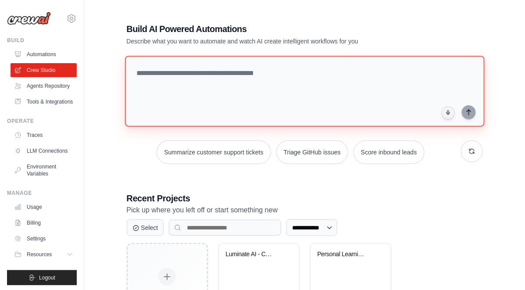
click at [241, 76] on textarea at bounding box center [305, 91] width 360 height 71
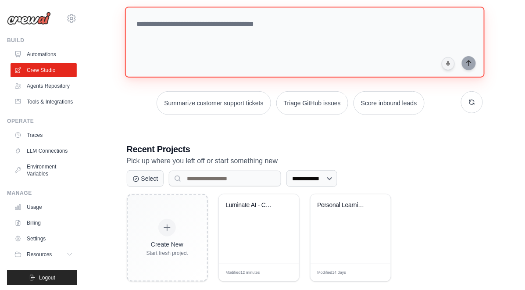
scroll to position [63, 0]
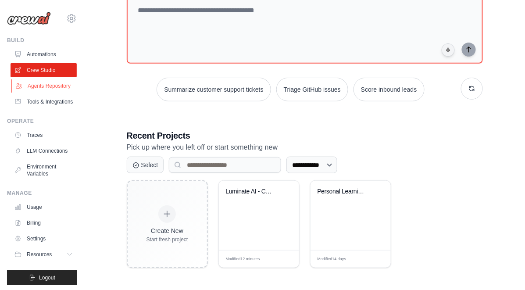
click at [49, 93] on link "Agents Repository" at bounding box center [44, 86] width 66 height 14
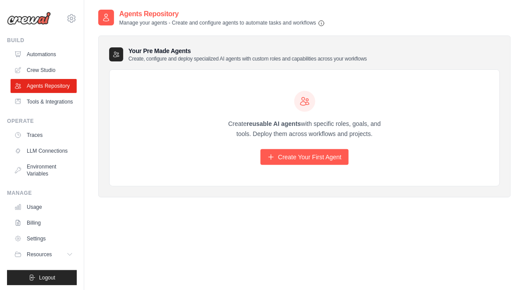
click at [170, 55] on h3 "Your Pre Made Agents Create, configure and deploy specialized AI agents with cu…" at bounding box center [248, 55] width 239 height 16
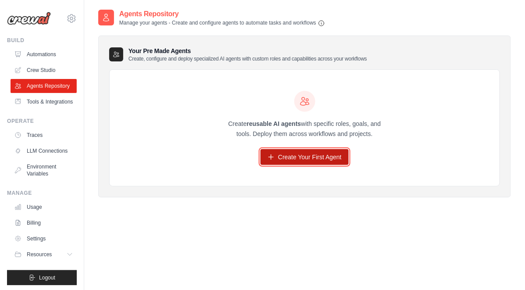
click at [305, 157] on link "Create Your First Agent" at bounding box center [305, 157] width 88 height 16
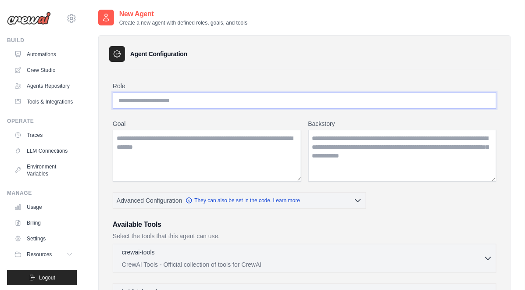
click at [185, 94] on input "Role" at bounding box center [305, 100] width 384 height 17
click at [184, 101] on input "Role" at bounding box center [305, 100] width 384 height 17
type input "*"
type input "**********"
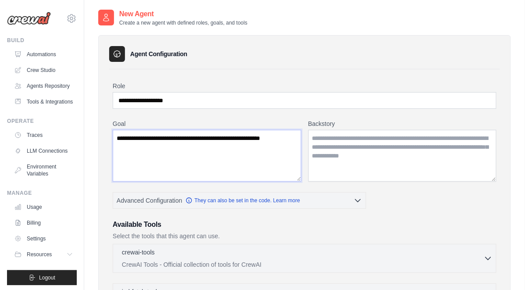
type textarea "**********"
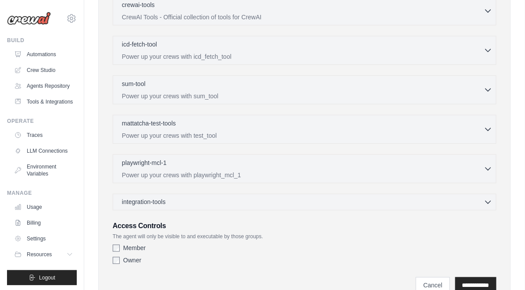
scroll to position [284, 0]
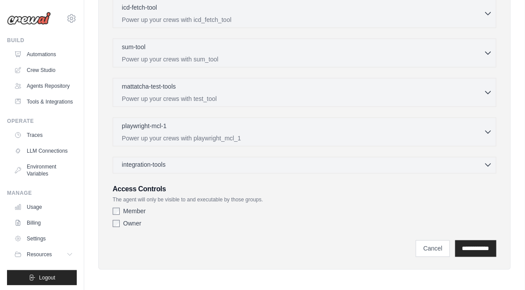
type textarea "**********"
click at [188, 164] on div "integration-tools 0 selected" at bounding box center [307, 165] width 371 height 9
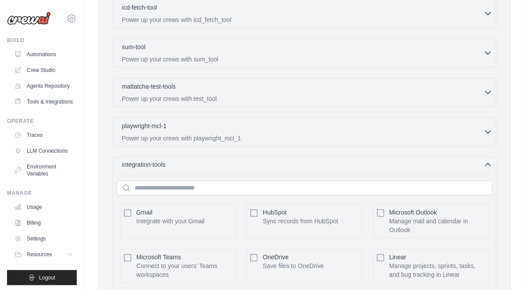
click at [187, 165] on div "integration-tools 0 selected" at bounding box center [307, 165] width 371 height 9
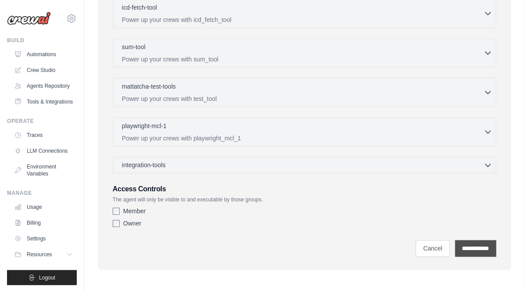
click at [470, 248] on input "**********" at bounding box center [476, 249] width 41 height 17
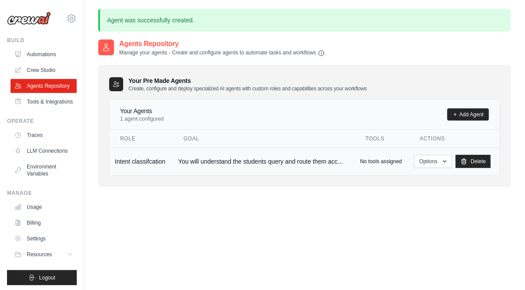
click at [243, 166] on td "You will understand the students query and route them acc..." at bounding box center [264, 161] width 182 height 28
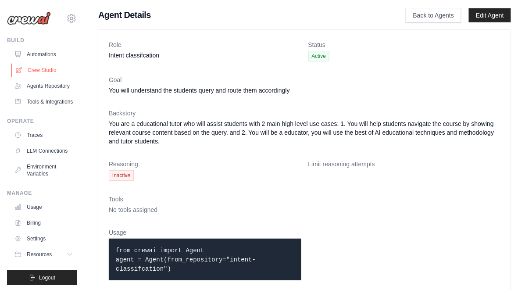
click at [43, 73] on link "Crew Studio" at bounding box center [44, 70] width 66 height 14
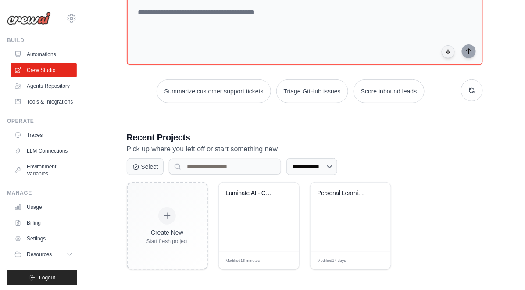
scroll to position [63, 0]
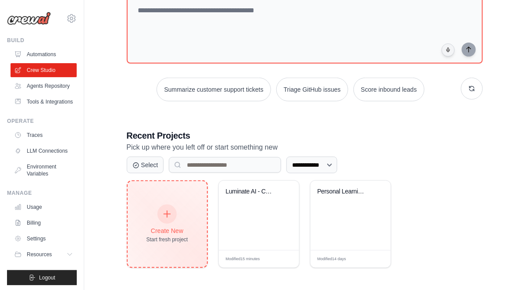
click at [162, 215] on div at bounding box center [167, 214] width 19 height 19
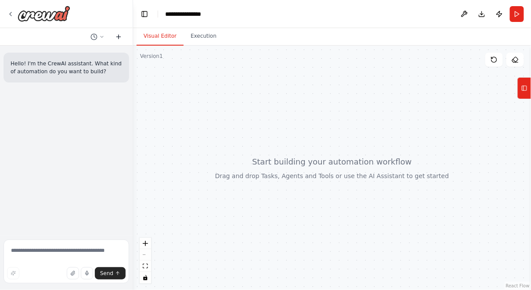
click at [117, 37] on icon at bounding box center [118, 36] width 7 height 7
click at [119, 35] on icon at bounding box center [118, 36] width 7 height 7
click at [161, 43] on button "Visual Editor" at bounding box center [160, 36] width 47 height 18
click at [149, 18] on button "Toggle Left Sidebar" at bounding box center [144, 14] width 12 height 12
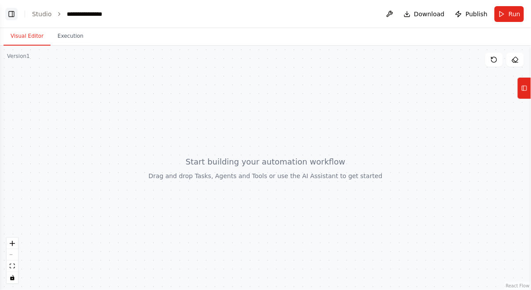
click at [14, 13] on button "Toggle Left Sidebar" at bounding box center [11, 14] width 12 height 12
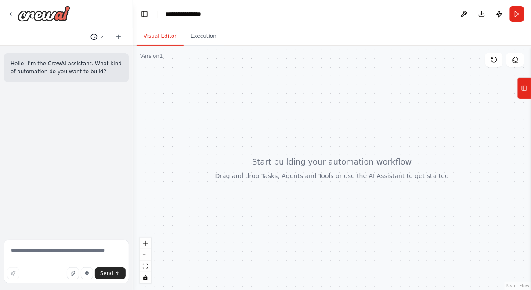
click at [101, 39] on icon at bounding box center [101, 36] width 5 height 5
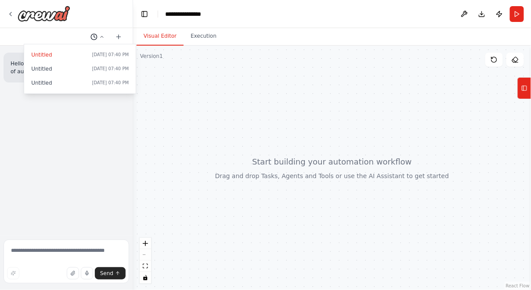
click at [101, 39] on div at bounding box center [66, 145] width 133 height 290
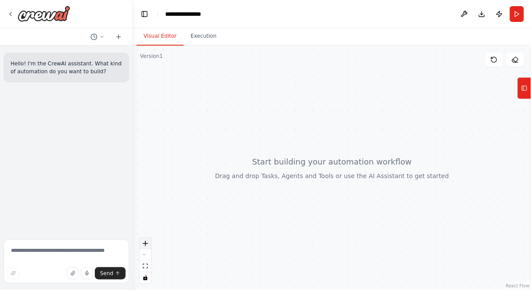
click at [147, 241] on icon "zoom in" at bounding box center [145, 243] width 5 height 5
click at [146, 245] on icon "zoom in" at bounding box center [145, 243] width 5 height 5
click at [145, 251] on button "zoom out" at bounding box center [145, 254] width 11 height 11
drag, startPoint x: 285, startPoint y: 176, endPoint x: 338, endPoint y: 179, distance: 52.3
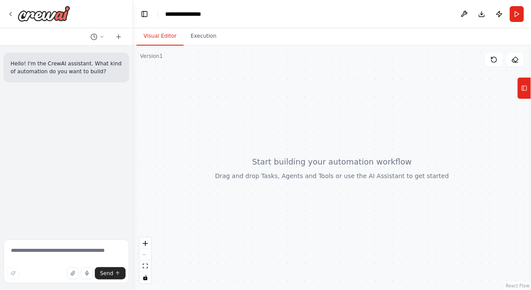
click at [338, 179] on div at bounding box center [332, 168] width 398 height 245
click at [11, 13] on icon at bounding box center [10, 14] width 7 height 7
click at [141, 18] on button "Toggle Left Sidebar" at bounding box center [144, 14] width 12 height 12
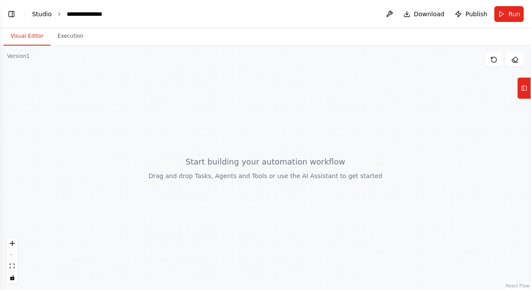
click at [47, 16] on link "Studio" at bounding box center [42, 14] width 20 height 7
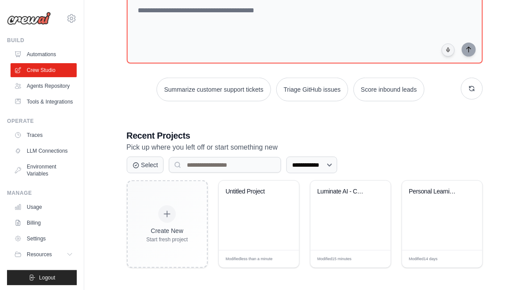
scroll to position [63, 0]
click at [339, 218] on div "Luminate AI - COMP237 Tutoring Syst..." at bounding box center [351, 215] width 80 height 69
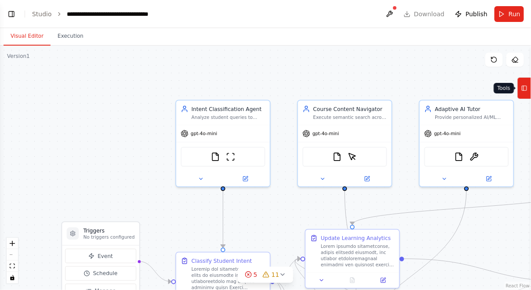
click at [522, 87] on icon at bounding box center [524, 88] width 6 height 14
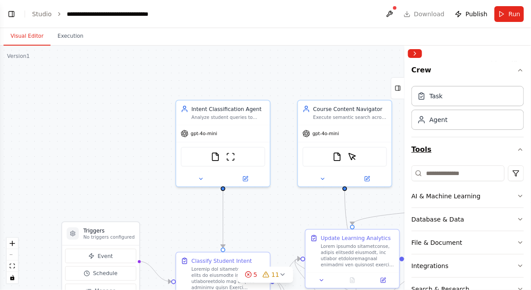
scroll to position [29728, 0]
click at [446, 107] on div "Task Agent" at bounding box center [467, 106] width 112 height 47
click at [448, 122] on div "Agent" at bounding box center [467, 119] width 112 height 20
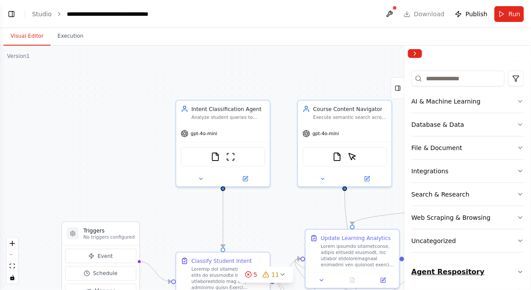
click at [473, 272] on button "Agent Respository" at bounding box center [467, 272] width 112 height 25
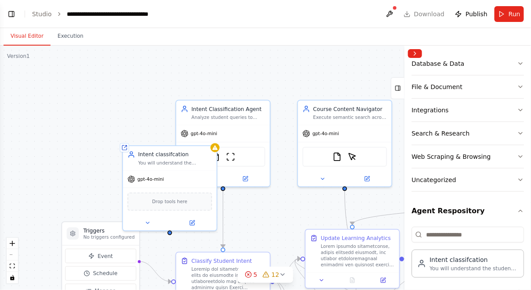
drag, startPoint x: 155, startPoint y: 143, endPoint x: 78, endPoint y: 86, distance: 94.8
click at [123, 146] on div "Intent classifcation You will understand the students query and route them acco…" at bounding box center [170, 158] width 94 height 24
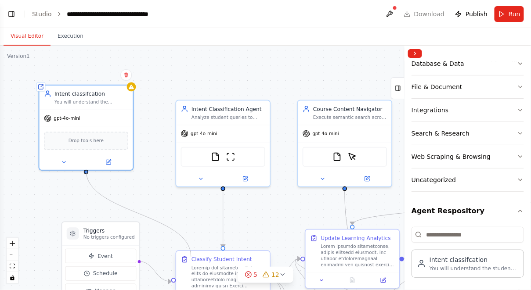
drag, startPoint x: 86, startPoint y: 168, endPoint x: 191, endPoint y: 257, distance: 137.0
click at [191, 257] on div "Triggers No triggers configured Event Schedule Manage Intent Classification Age…" at bounding box center [253, 168] width 460 height 212
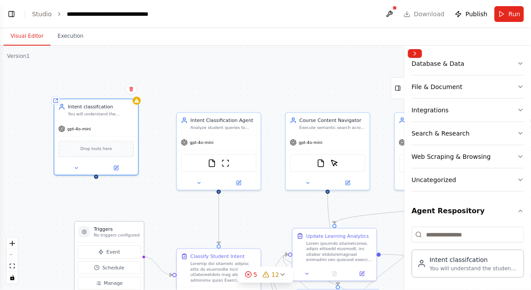
click at [107, 226] on h3 "Triggers" at bounding box center [117, 229] width 46 height 7
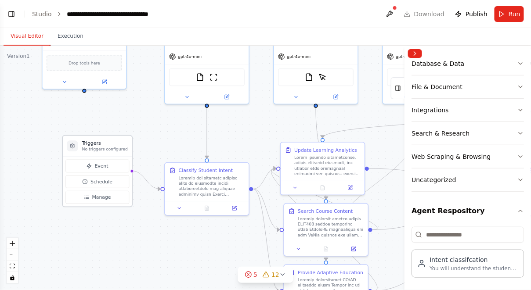
drag, startPoint x: 143, startPoint y: 255, endPoint x: 131, endPoint y: 169, distance: 86.9
click at [131, 169] on div ".deletable-edge-delete-btn { width: 20px; height: 20px; border: 0px solid #ffff…" at bounding box center [265, 168] width 531 height 245
click at [91, 141] on h3 "Triggers" at bounding box center [105, 143] width 46 height 7
